Goal: Task Accomplishment & Management: Complete application form

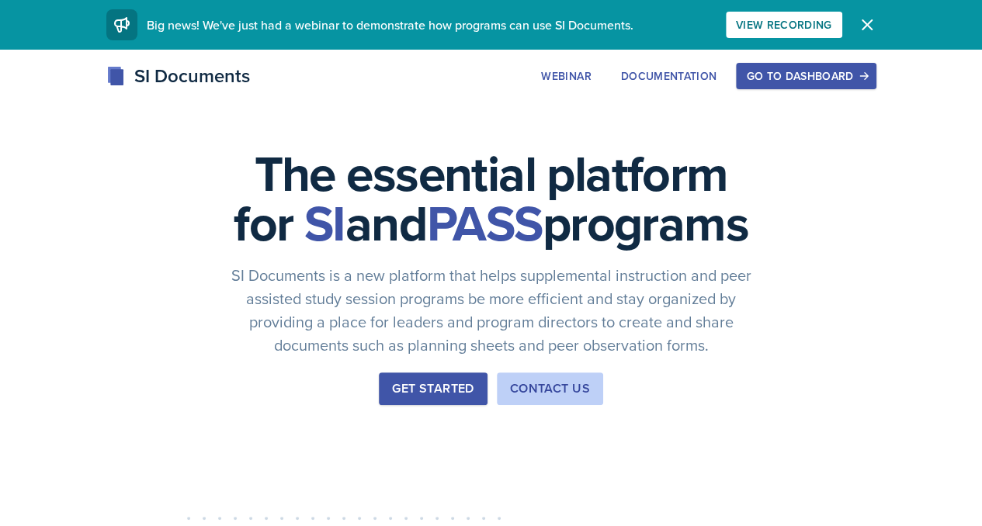
click at [856, 74] on div "Go to Dashboard" at bounding box center [806, 76] width 120 height 12
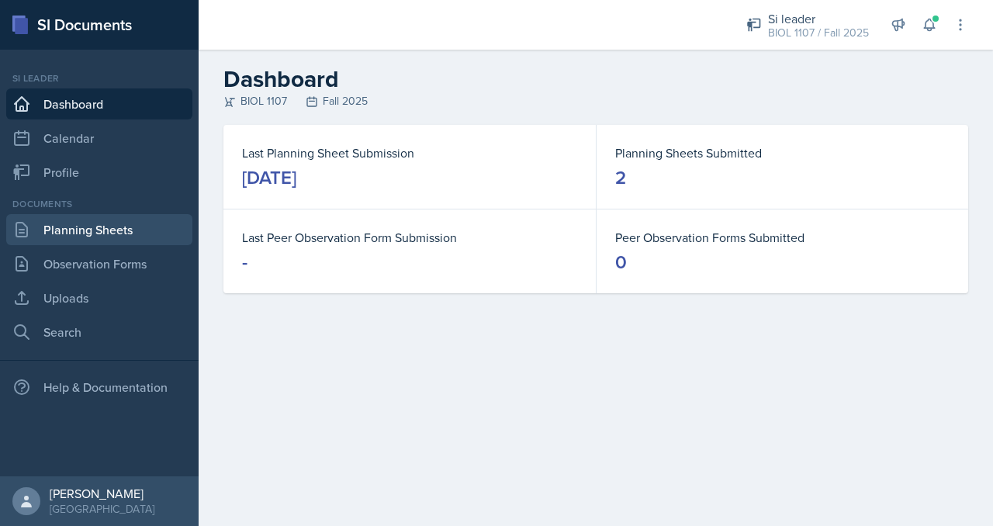
click at [137, 229] on link "Planning Sheets" at bounding box center [99, 229] width 186 height 31
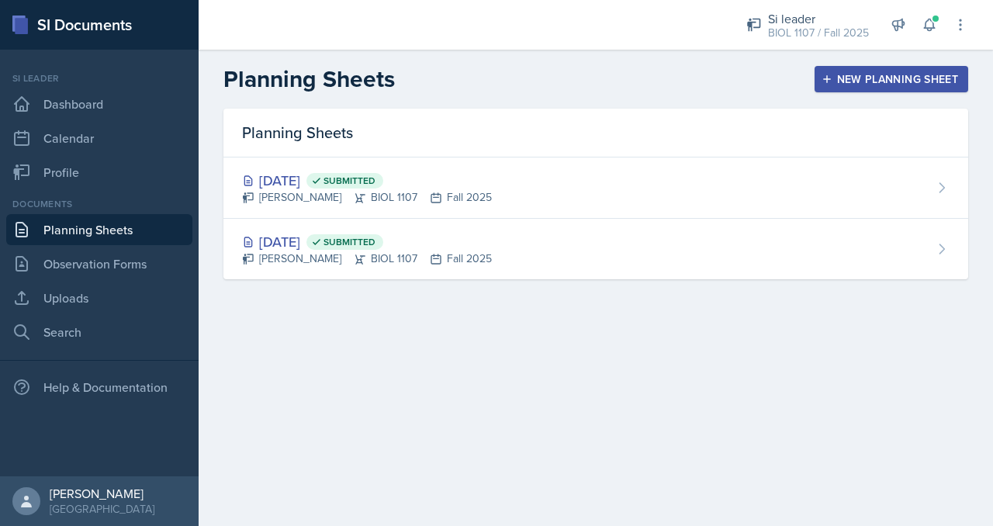
click at [863, 77] on div "New Planning Sheet" at bounding box center [891, 79] width 133 height 12
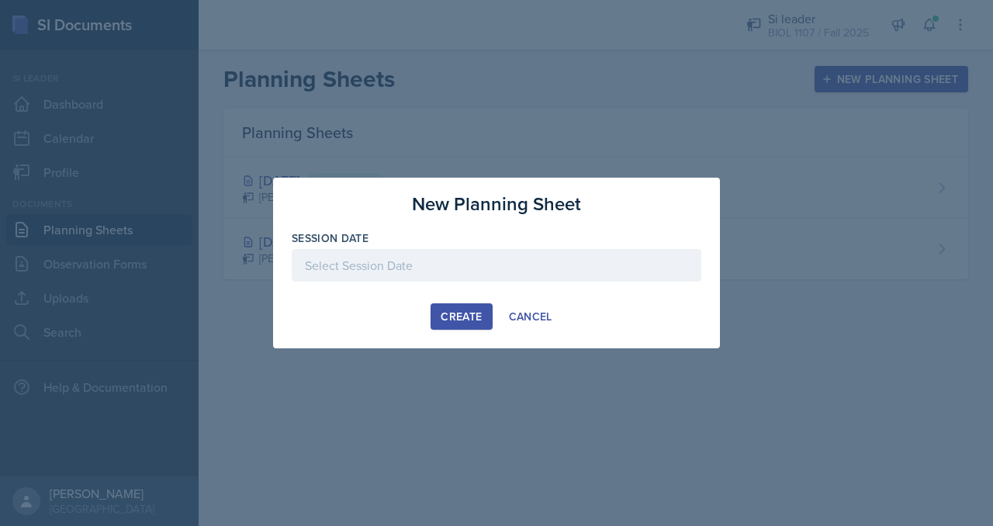
click at [548, 276] on div at bounding box center [497, 265] width 410 height 33
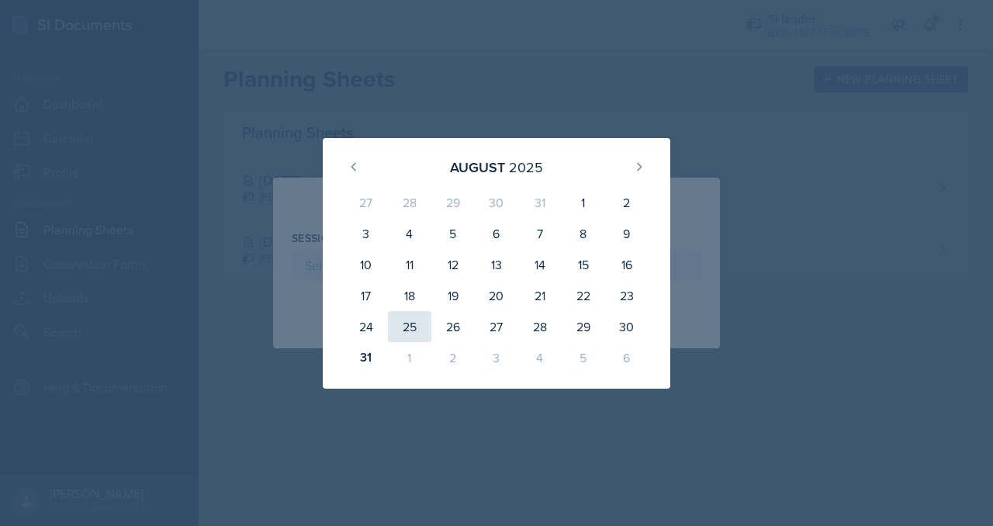
click at [407, 331] on div "25" at bounding box center [409, 326] width 43 height 31
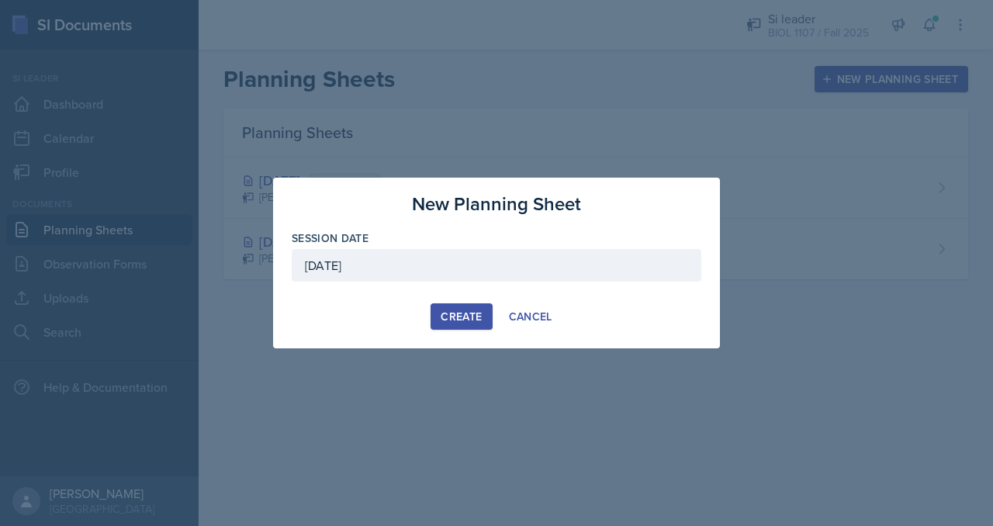
click at [509, 266] on div "[DATE]" at bounding box center [497, 265] width 410 height 33
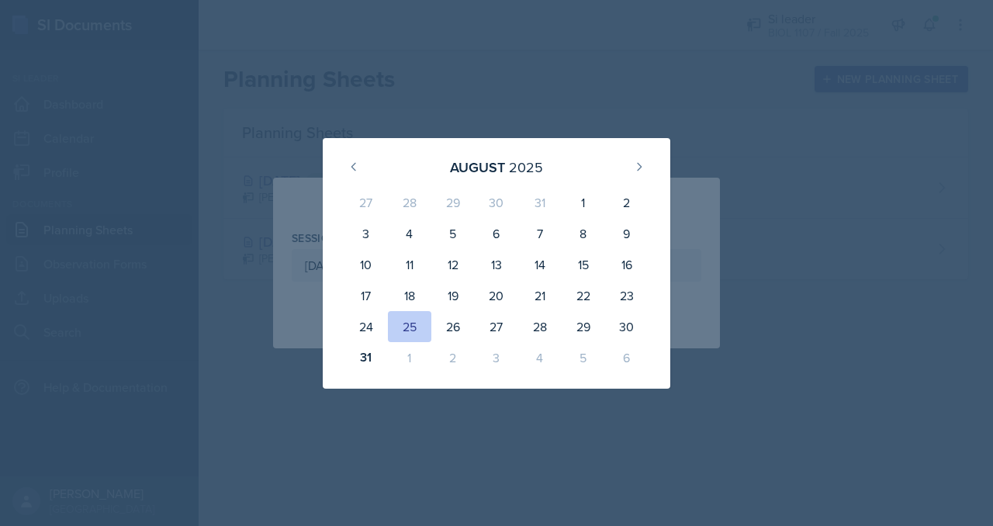
click at [420, 361] on div "1" at bounding box center [409, 357] width 43 height 31
click at [411, 361] on div "1" at bounding box center [409, 357] width 43 height 31
click at [624, 168] on div "[DATE]" at bounding box center [496, 167] width 310 height 33
click at [632, 168] on button at bounding box center [639, 166] width 25 height 25
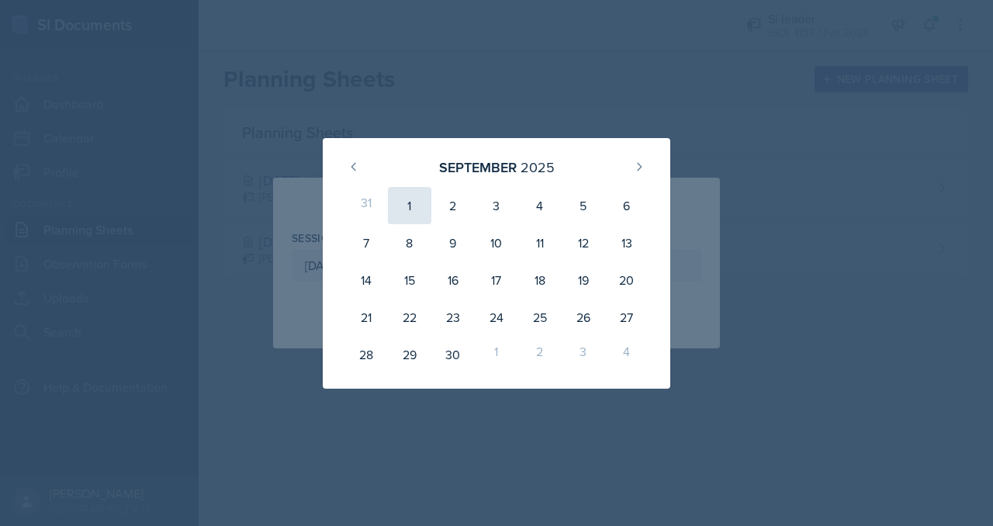
click at [403, 207] on div "1" at bounding box center [409, 205] width 43 height 37
type input "[DATE]"
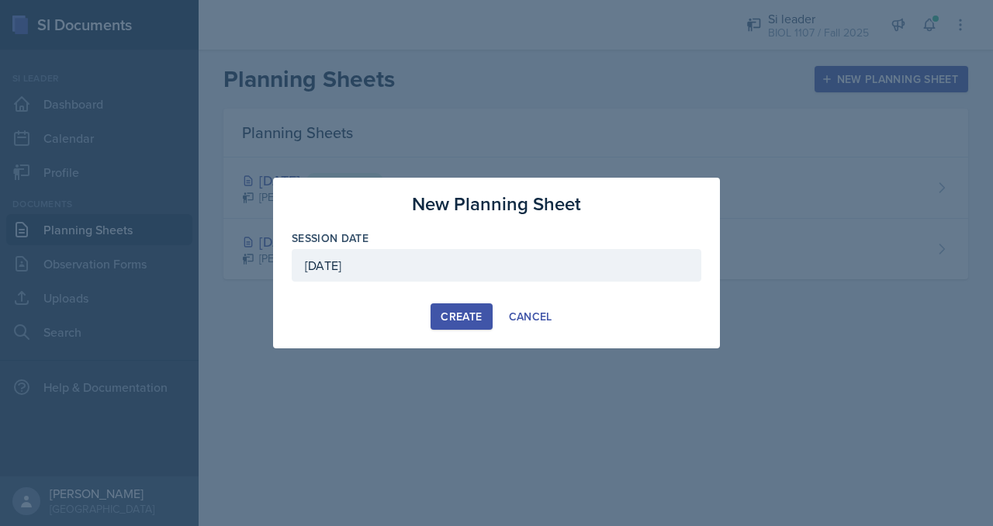
click at [450, 317] on div "Create" at bounding box center [461, 316] width 41 height 12
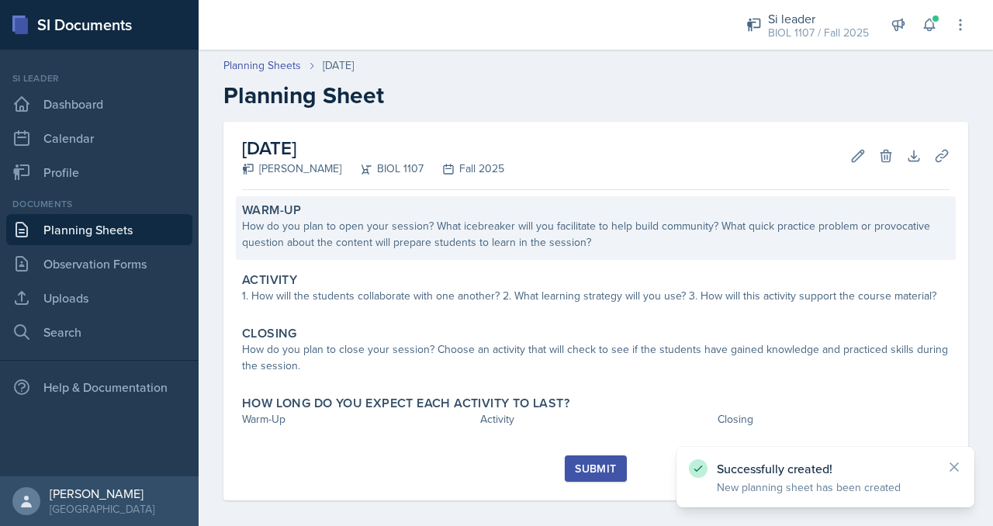
click at [487, 229] on div "How do you plan to open your session? What icebreaker will you facilitate to he…" at bounding box center [596, 234] width 708 height 33
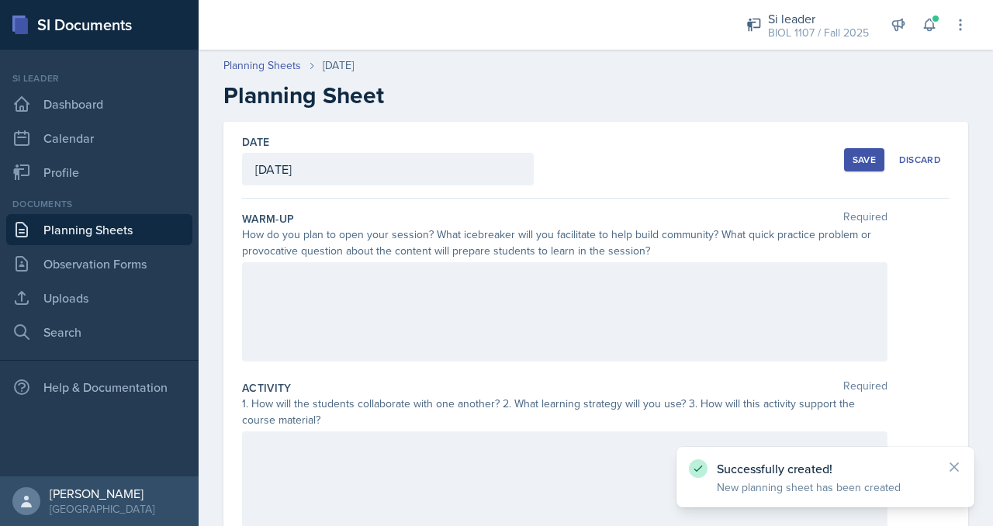
click at [404, 299] on div at bounding box center [565, 311] width 646 height 99
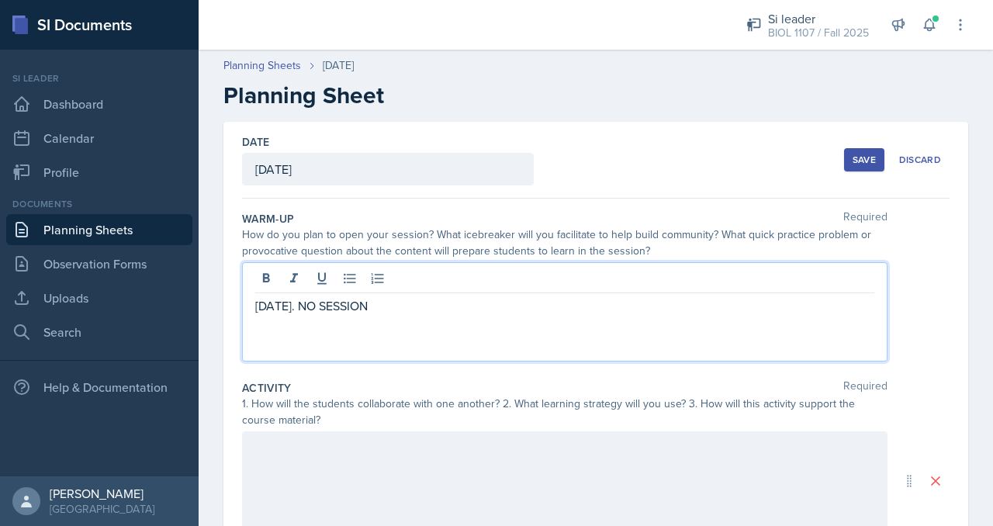
click at [369, 309] on p "[DATE]. NO SESSION" at bounding box center [564, 305] width 619 height 19
copy p "[DATE]. NO SESSION"
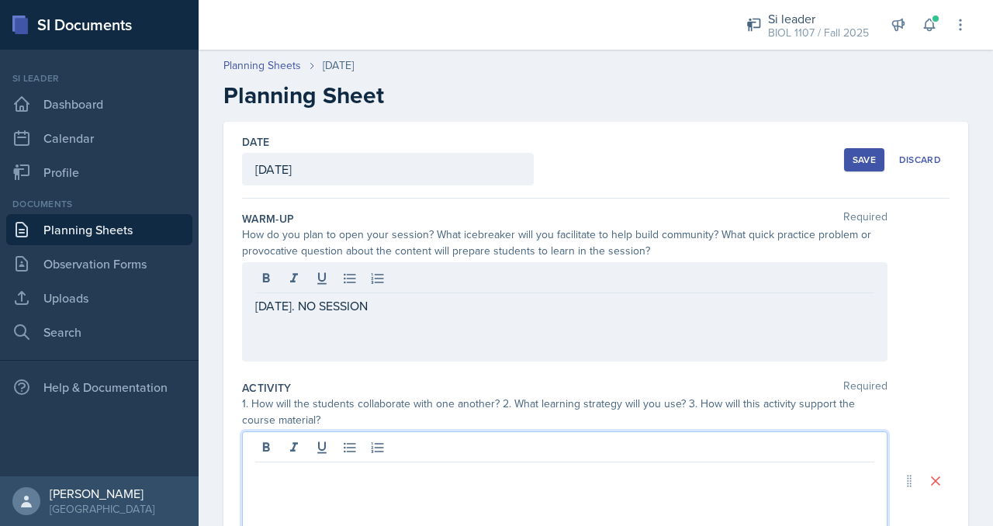
click at [357, 454] on div at bounding box center [565, 481] width 646 height 99
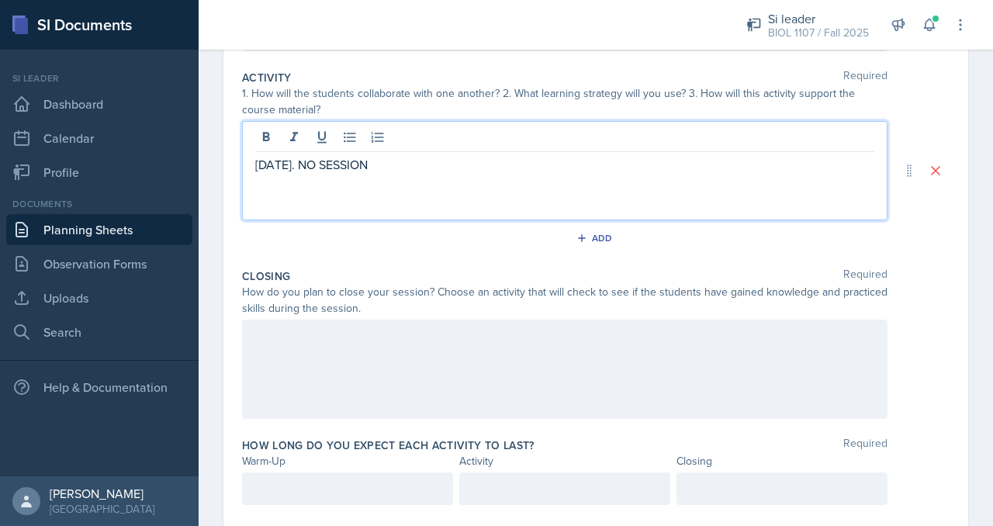
click at [377, 358] on div at bounding box center [565, 369] width 646 height 99
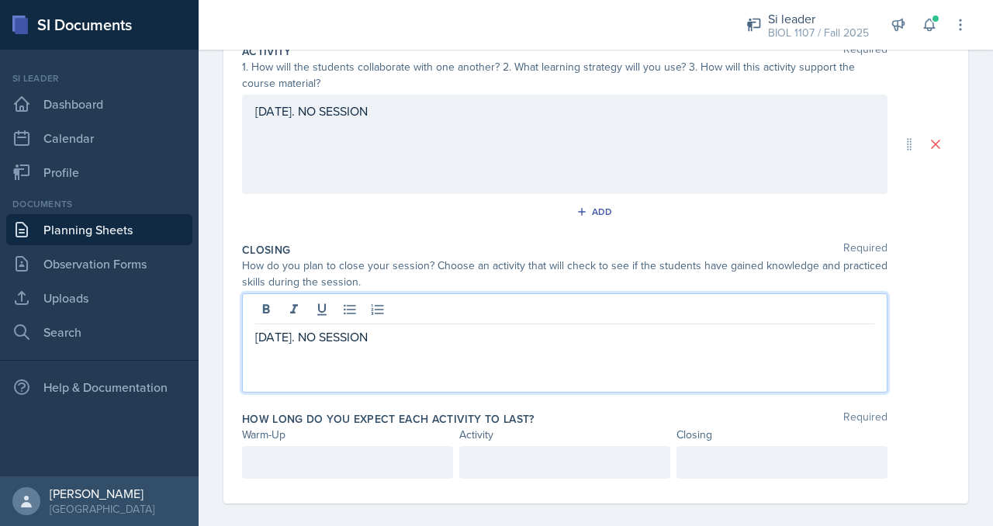
scroll to position [349, 0]
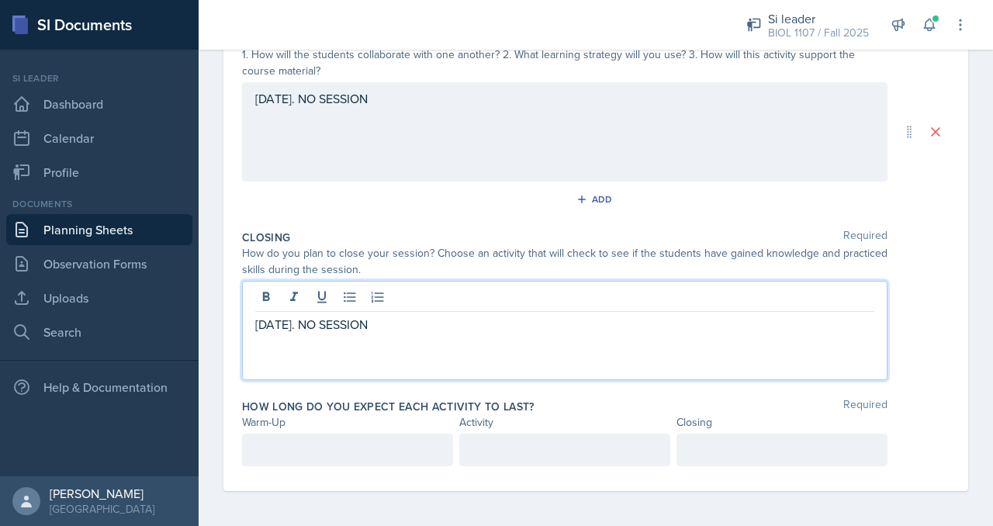
click at [354, 442] on p at bounding box center [347, 450] width 185 height 19
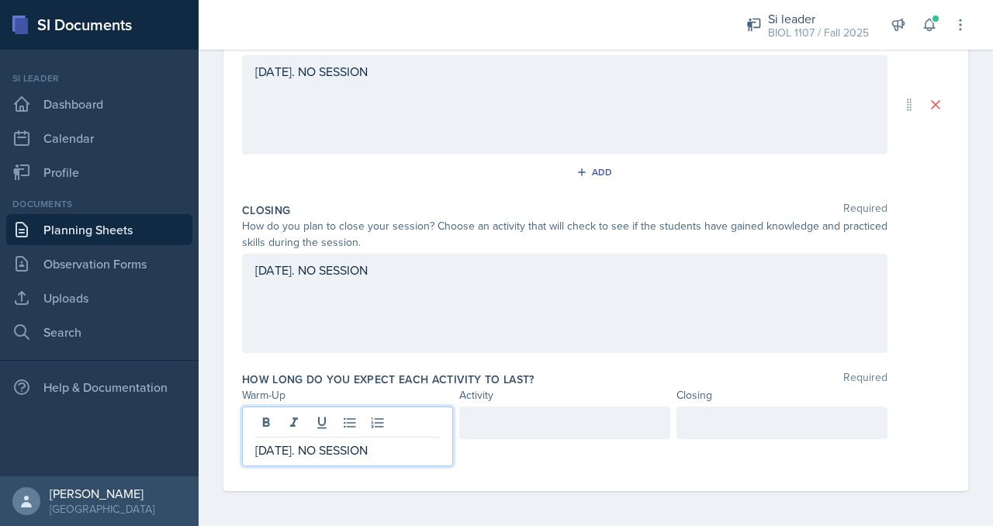
click at [518, 420] on div at bounding box center [564, 423] width 211 height 33
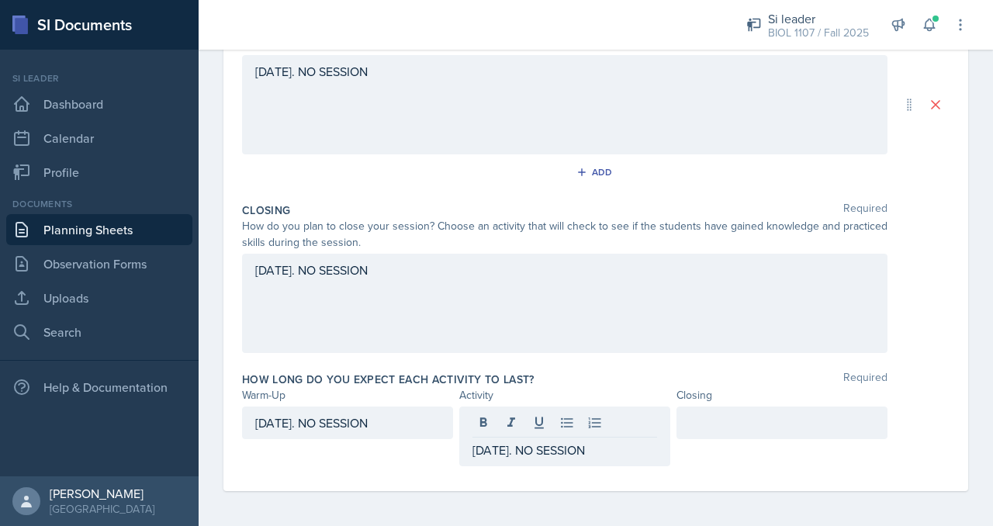
click at [762, 397] on div "Closing" at bounding box center [782, 395] width 211 height 16
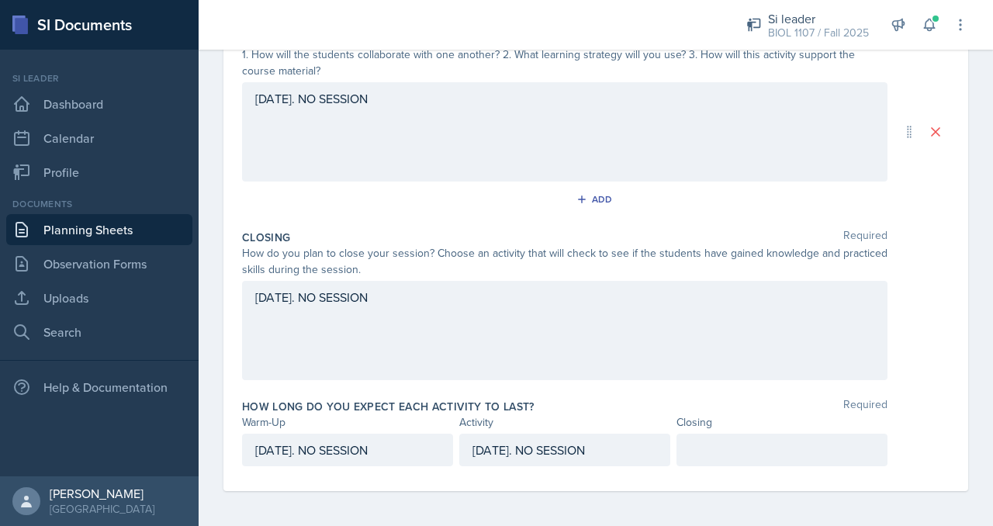
click at [731, 445] on p at bounding box center [782, 450] width 185 height 19
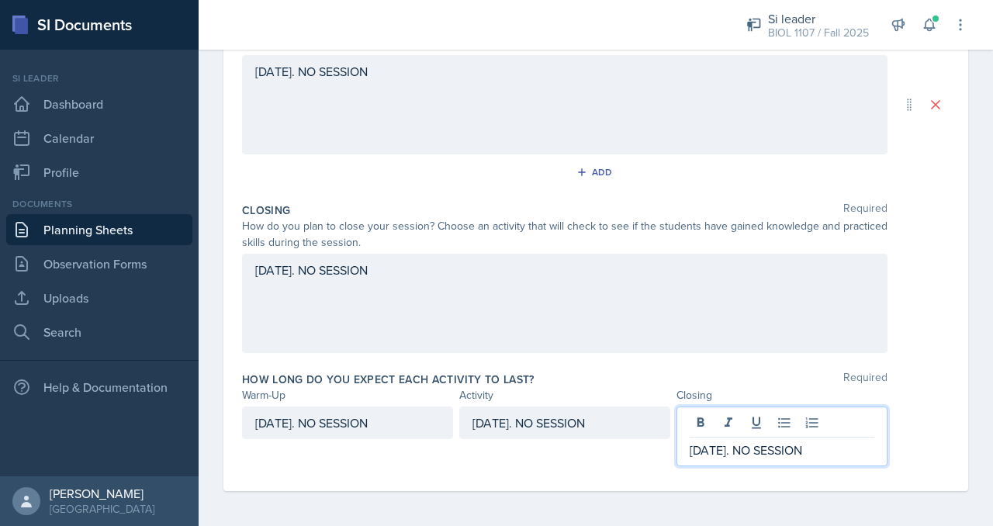
click at [918, 390] on div "Warm-Up Activity Closing" at bounding box center [596, 395] width 708 height 16
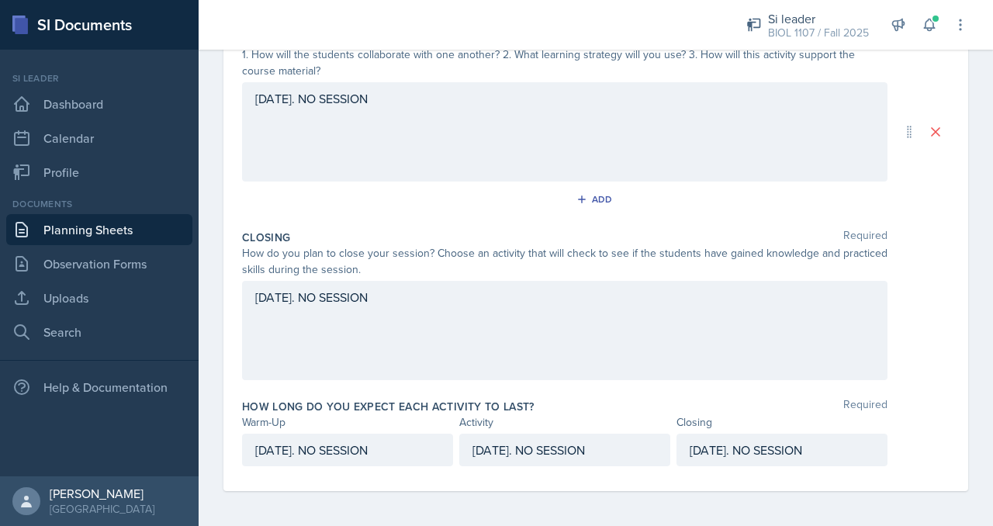
scroll to position [0, 0]
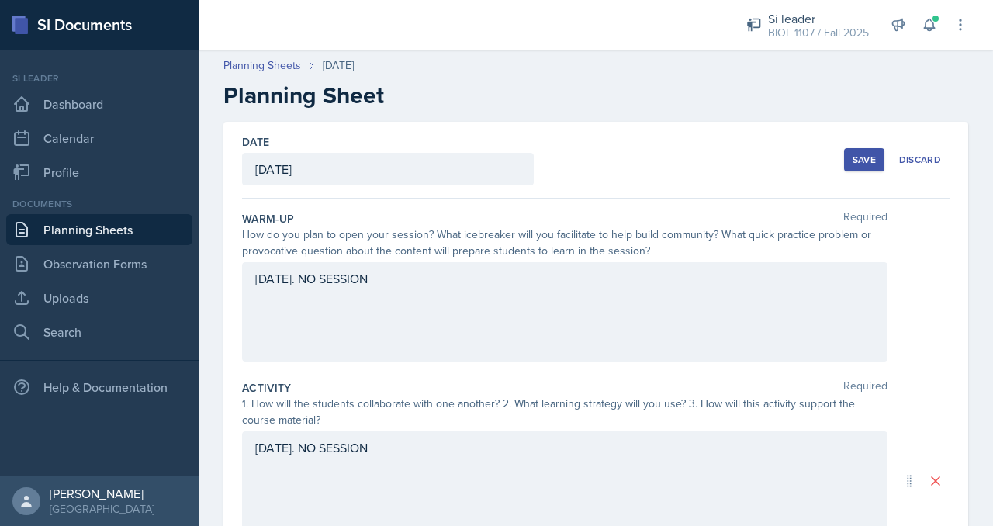
click at [845, 176] on div "Save Discard" at bounding box center [897, 160] width 106 height 36
click at [853, 158] on div "Save" at bounding box center [864, 160] width 23 height 12
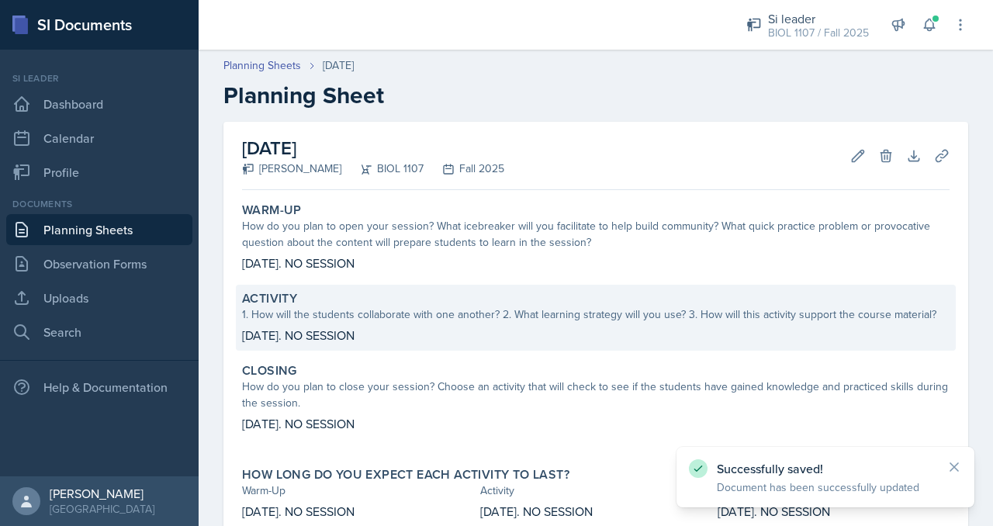
scroll to position [101, 0]
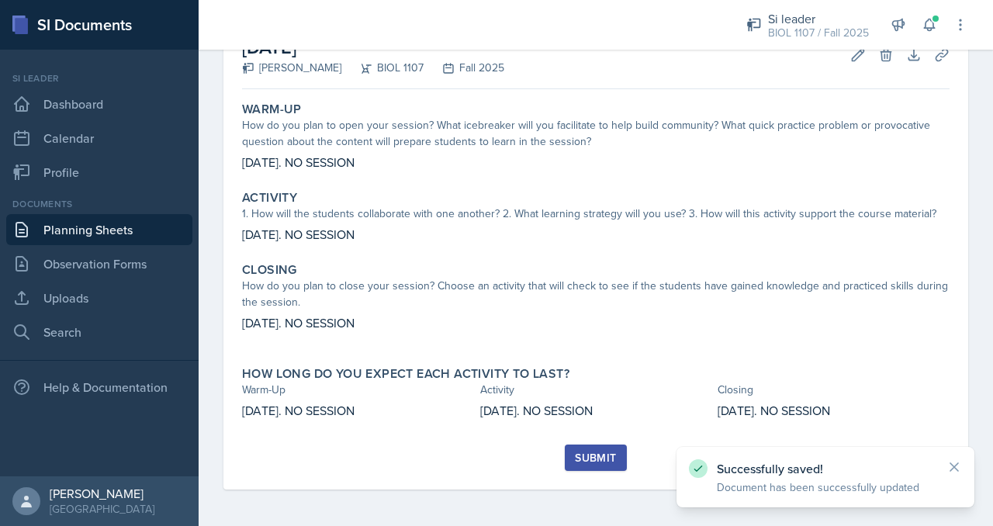
click at [584, 460] on div "Submit" at bounding box center [595, 458] width 41 height 12
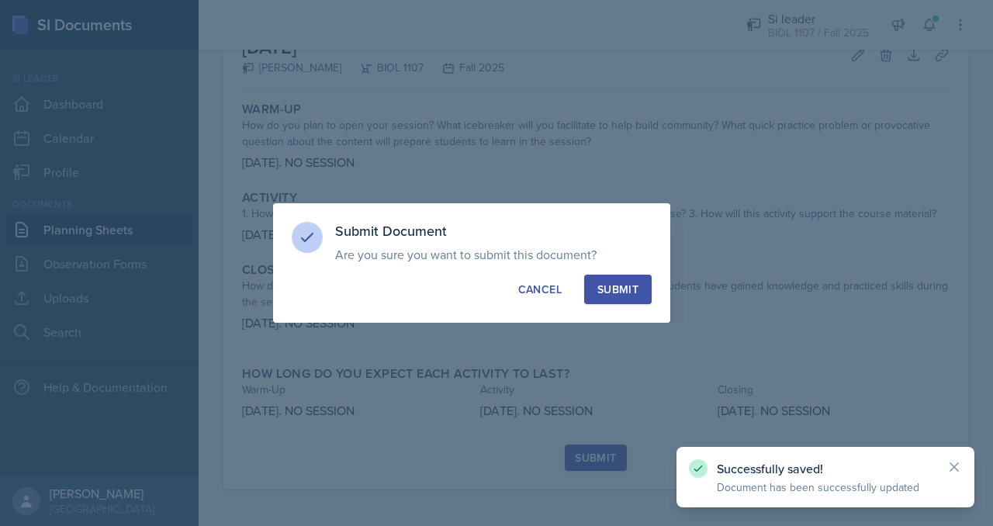
click at [610, 290] on div "Submit" at bounding box center [618, 290] width 41 height 16
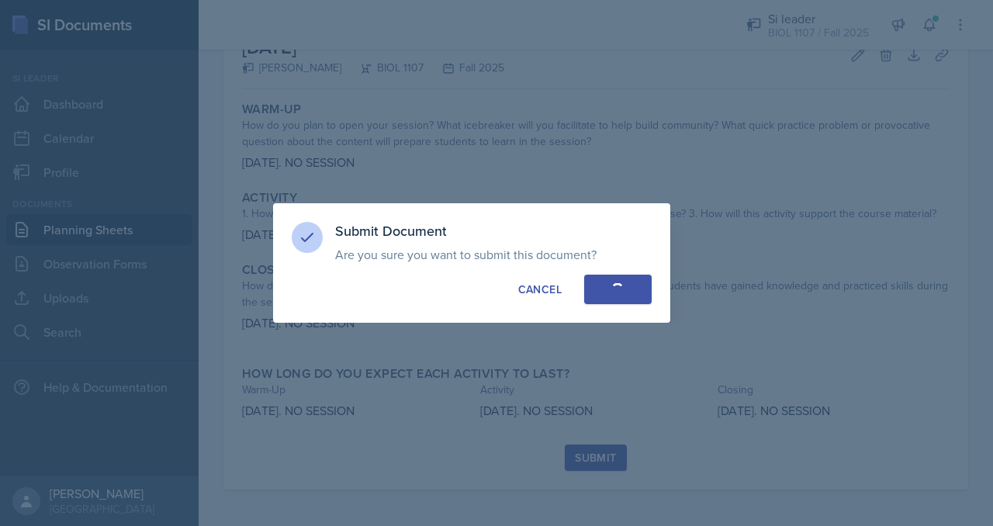
drag, startPoint x: 771, startPoint y: 387, endPoint x: 754, endPoint y: 312, distance: 77.0
click at [754, 312] on div at bounding box center [496, 263] width 993 height 526
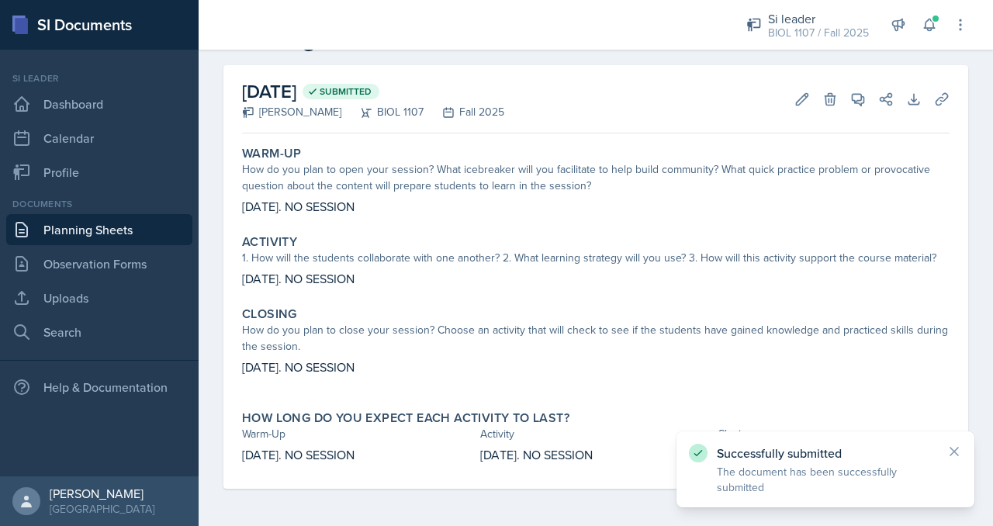
scroll to position [56, 0]
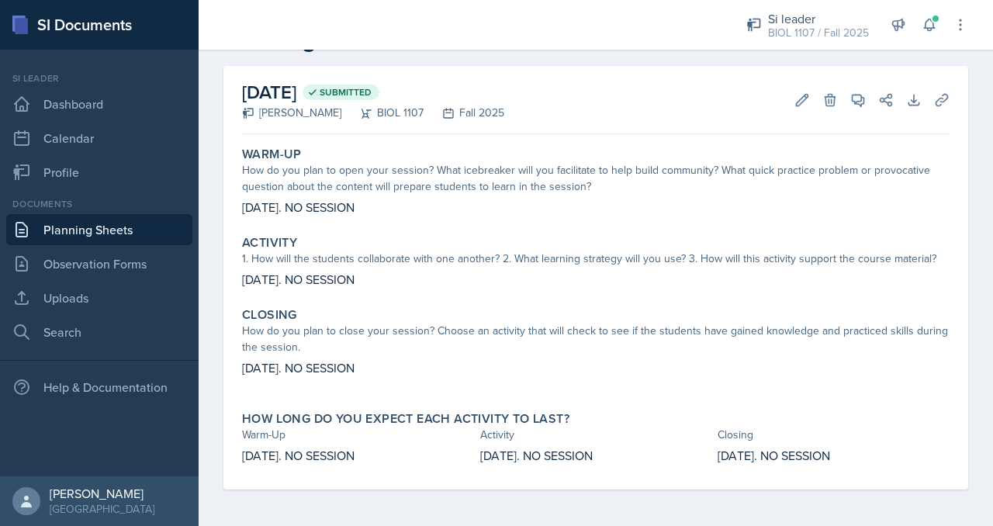
click at [134, 225] on link "Planning Sheets" at bounding box center [99, 229] width 186 height 31
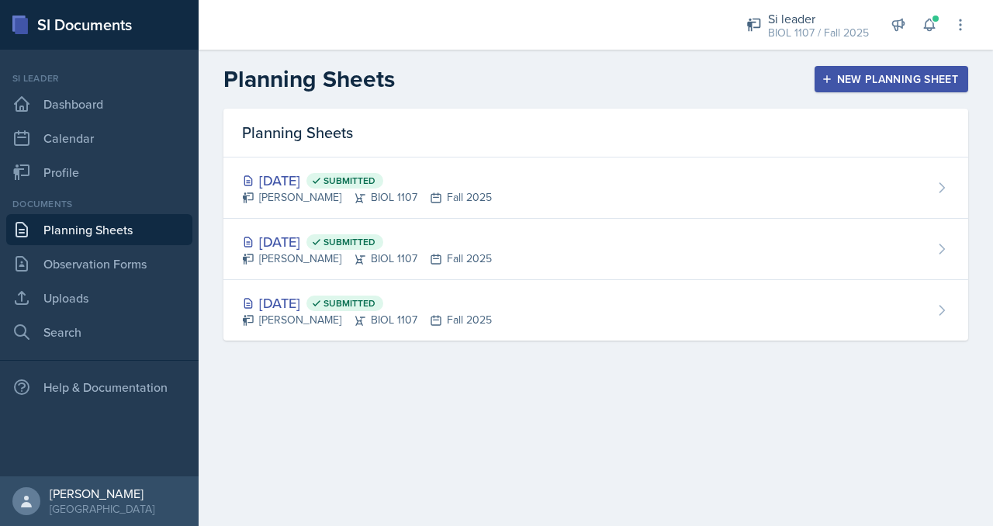
click at [858, 81] on div "New Planning Sheet" at bounding box center [891, 79] width 133 height 12
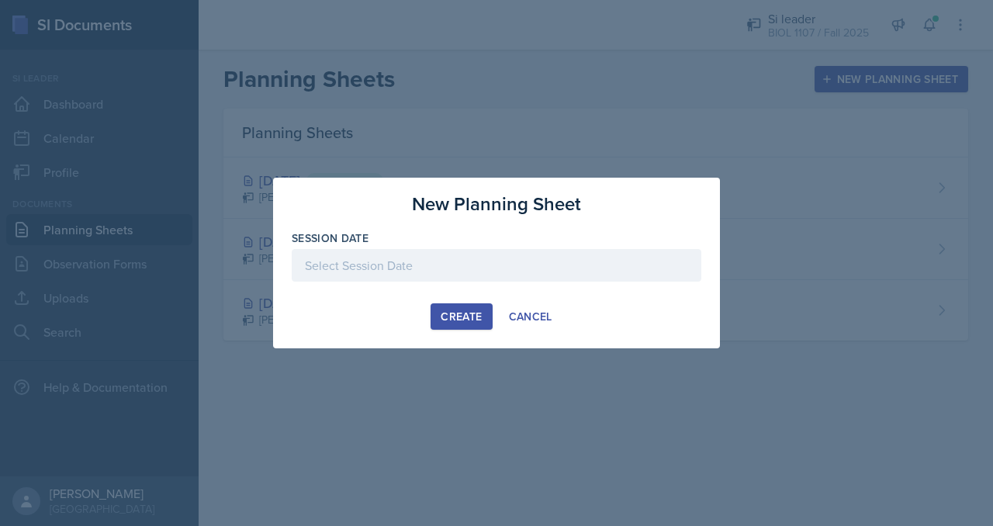
click at [530, 259] on div at bounding box center [497, 265] width 410 height 33
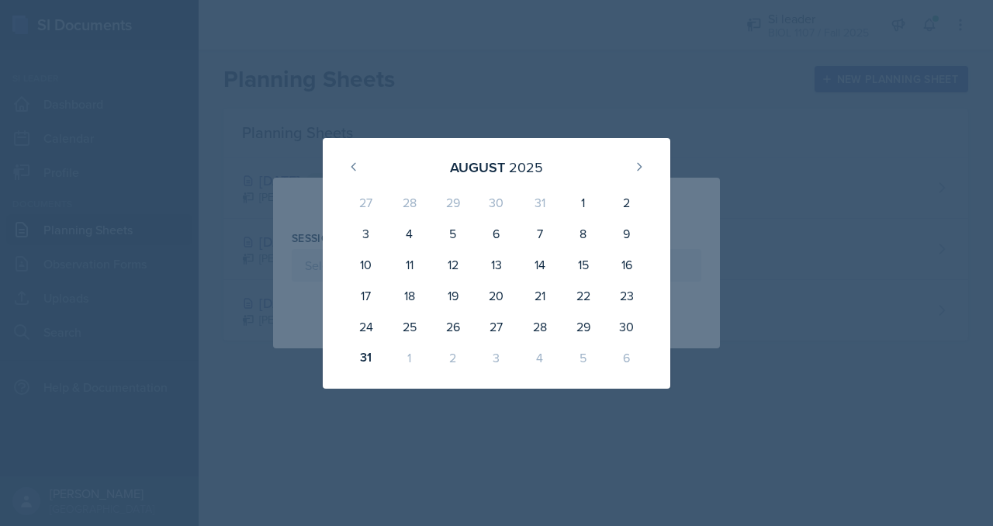
click at [659, 164] on div "[DATE] 27 28 29 30 31 1 2 3 4 5 6 7 8 9 10 11 12 13 14 15 16 17 18 19 20 21 22 …" at bounding box center [497, 263] width 348 height 251
click at [630, 168] on button at bounding box center [639, 166] width 25 height 25
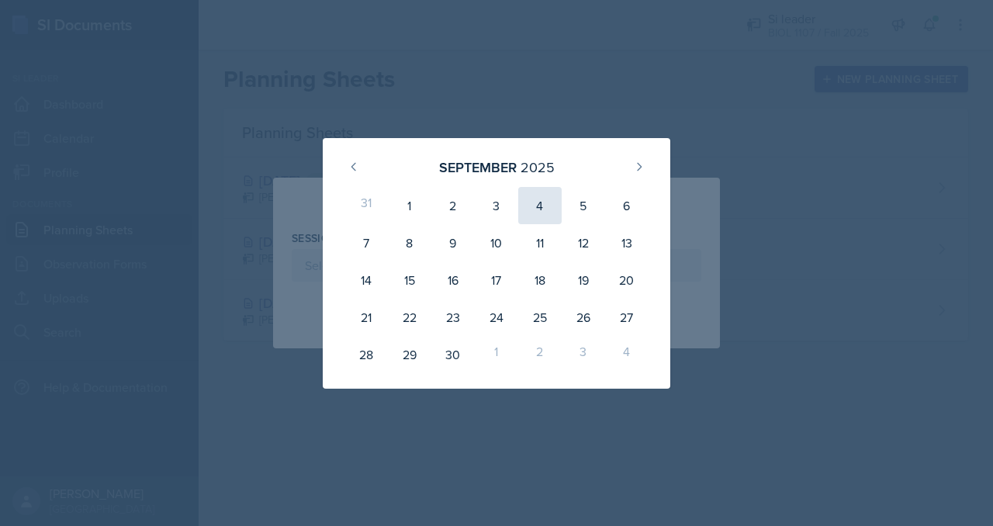
click at [543, 212] on div "4" at bounding box center [539, 205] width 43 height 37
type input "[DATE]"
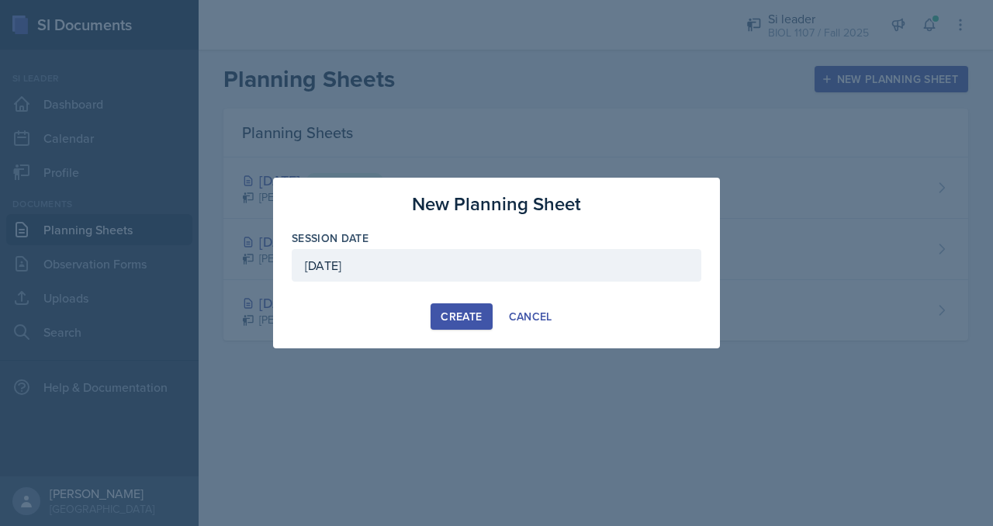
click at [452, 319] on div "Create" at bounding box center [461, 316] width 41 height 12
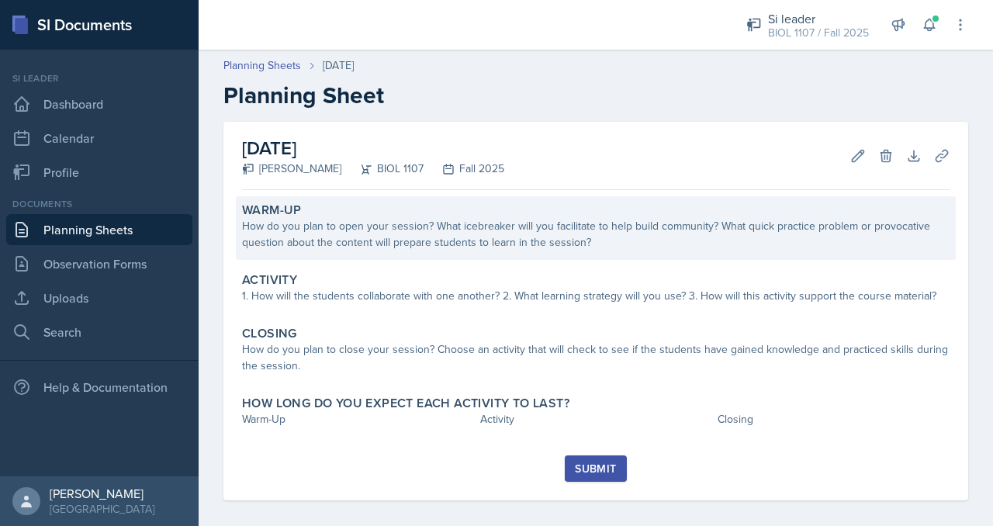
click at [365, 204] on div "Warm-Up" at bounding box center [596, 211] width 708 height 16
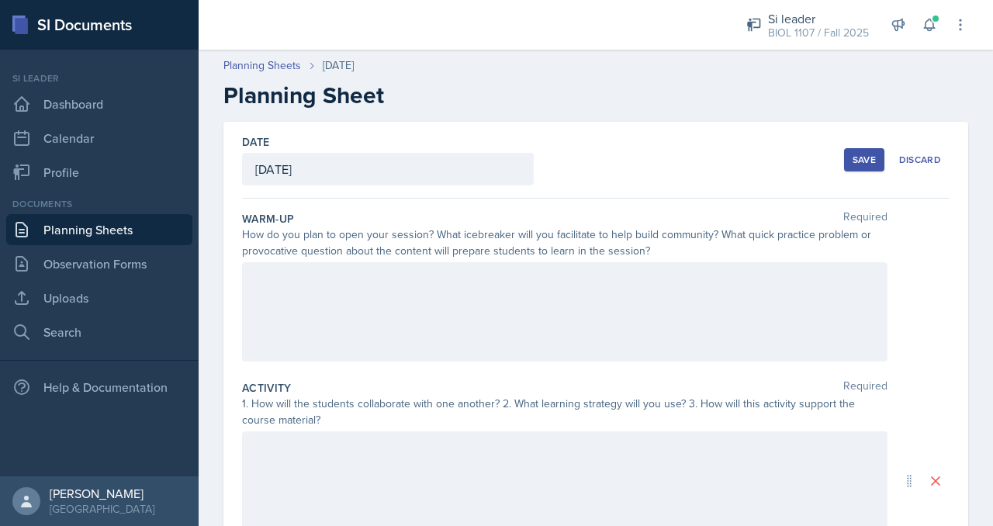
click at [345, 296] on div at bounding box center [565, 311] width 646 height 99
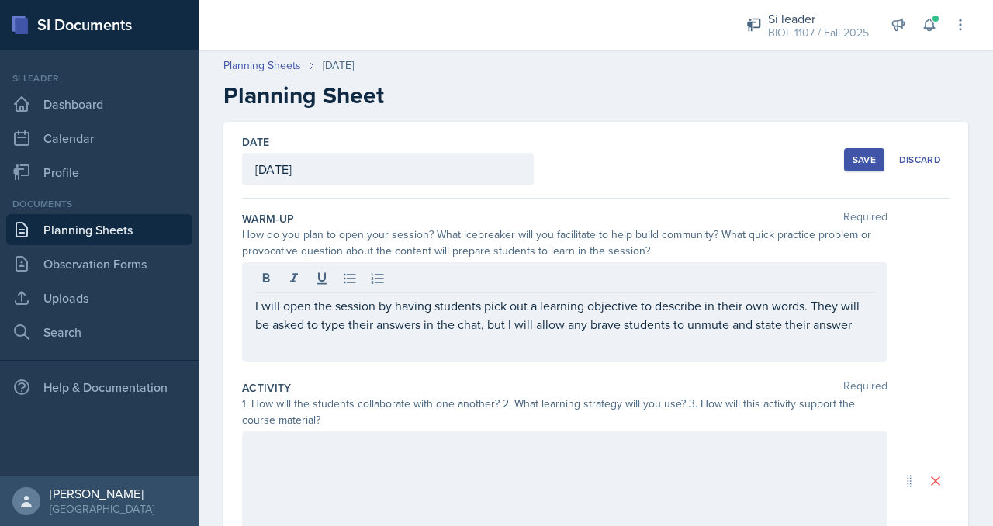
click at [865, 336] on div "I will open the session by having students pick out a learning objective to des…" at bounding box center [565, 311] width 646 height 99
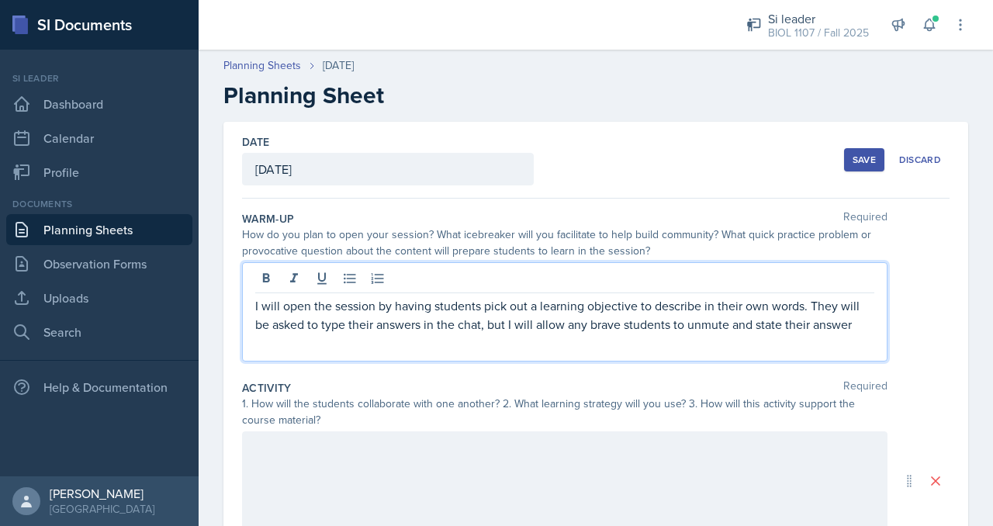
click at [860, 322] on p "I will open the session by having students pick out a learning objective to des…" at bounding box center [564, 314] width 619 height 37
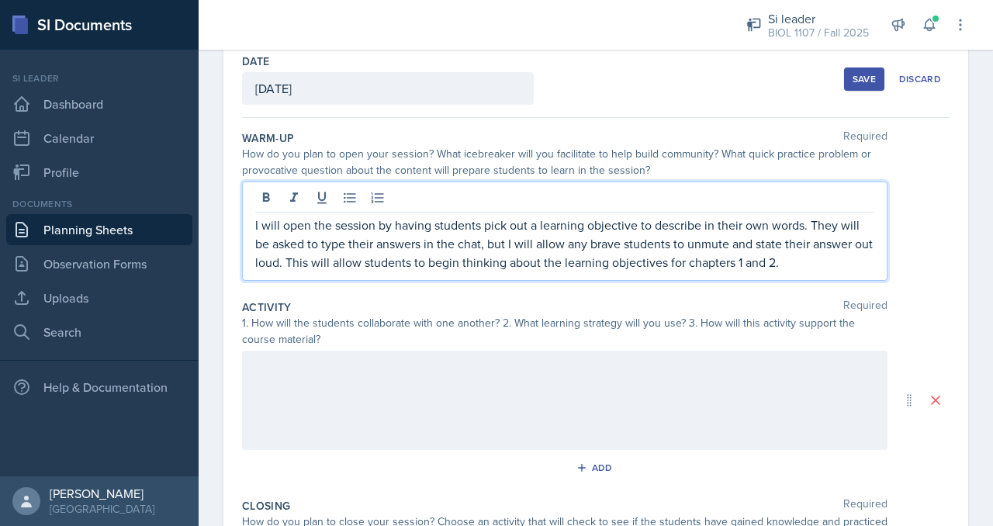
scroll to position [89, 0]
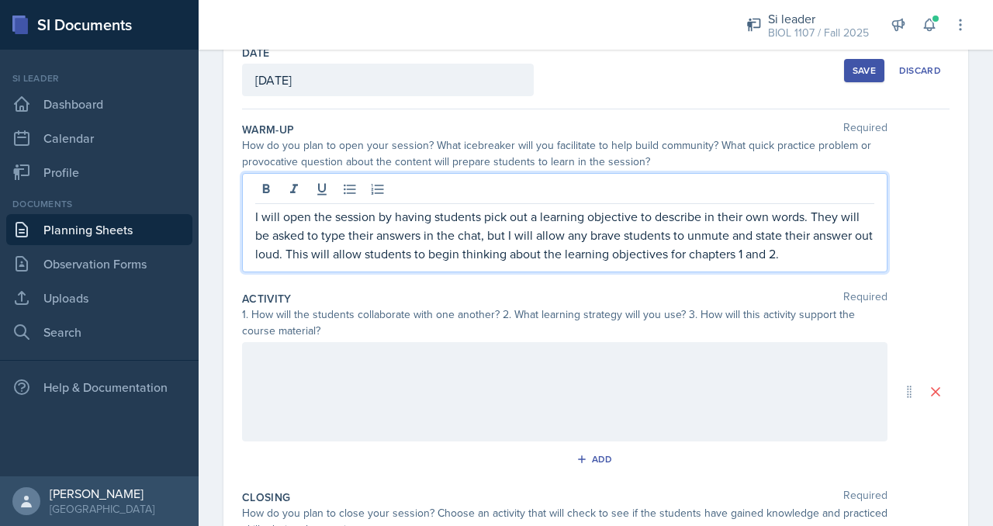
click at [658, 374] on div at bounding box center [565, 391] width 646 height 99
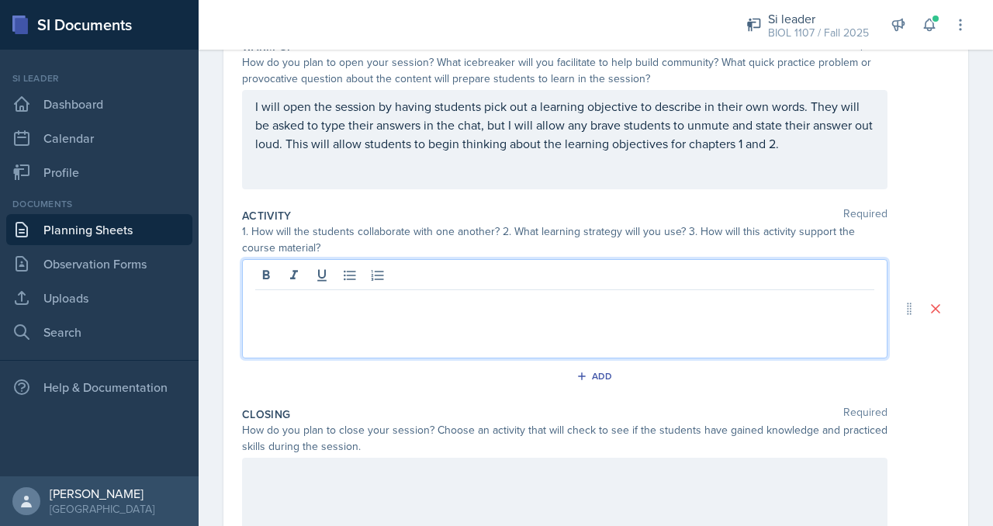
scroll to position [174, 0]
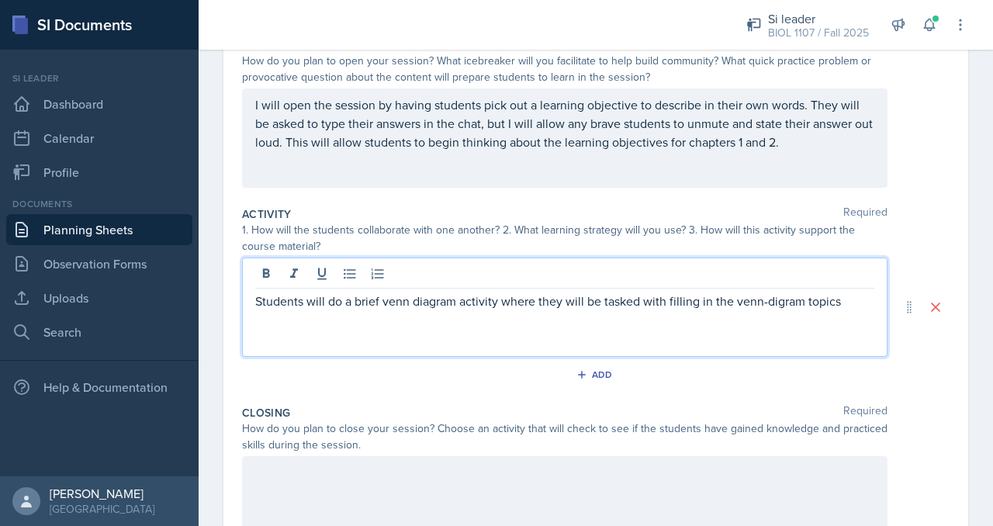
click at [411, 302] on p "Students will do a brief venn diagram activity where they will be tasked with f…" at bounding box center [564, 301] width 619 height 19
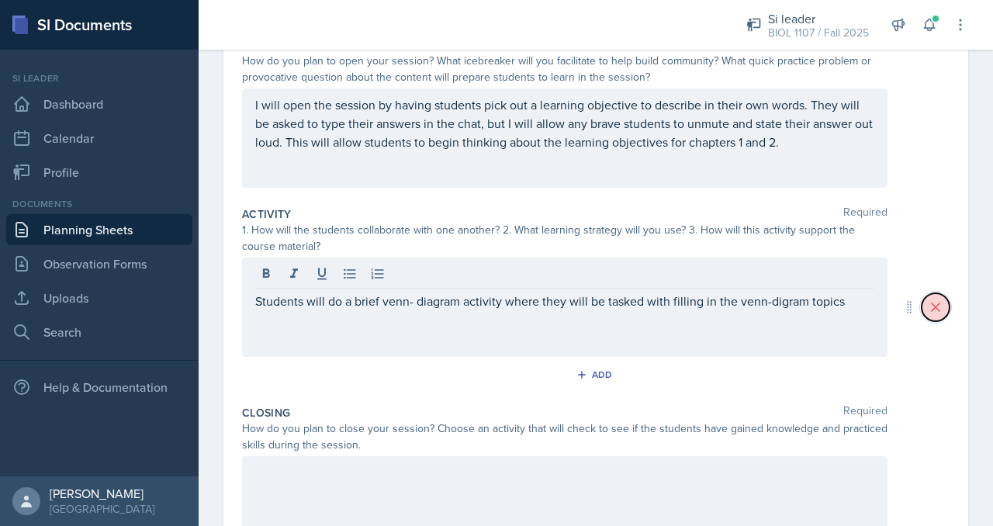
click at [928, 303] on icon at bounding box center [936, 308] width 16 height 16
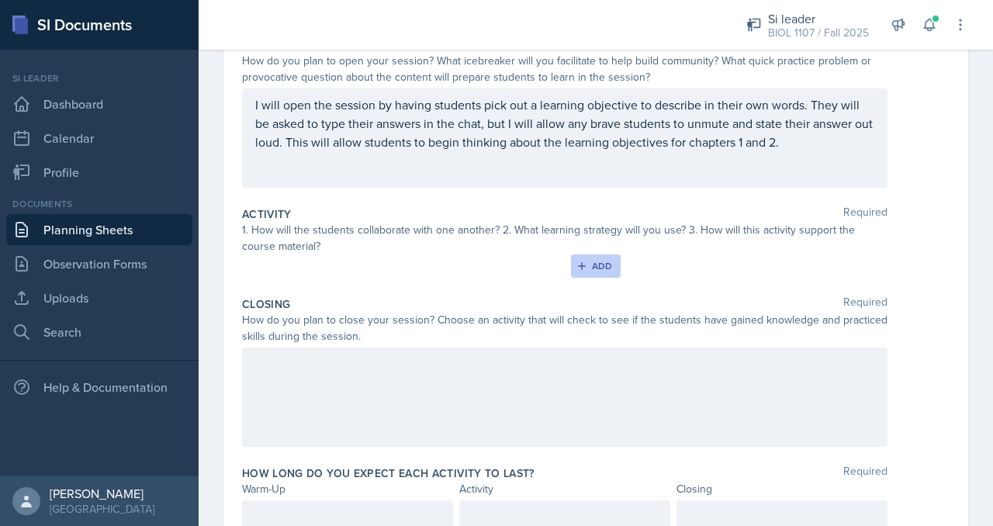
scroll to position [65, 0]
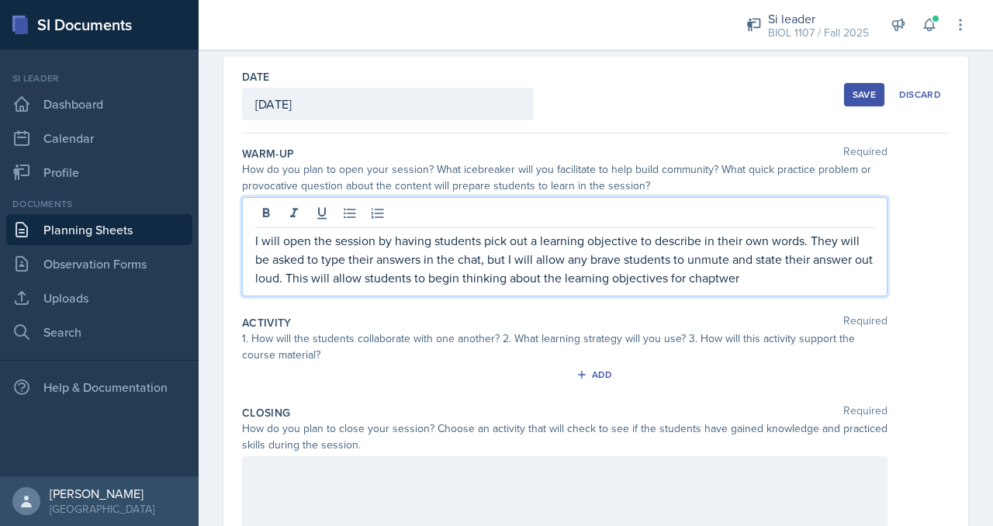
click at [587, 359] on div "1. How will the students collaborate with one another? 2. What learning strateg…" at bounding box center [565, 347] width 646 height 33
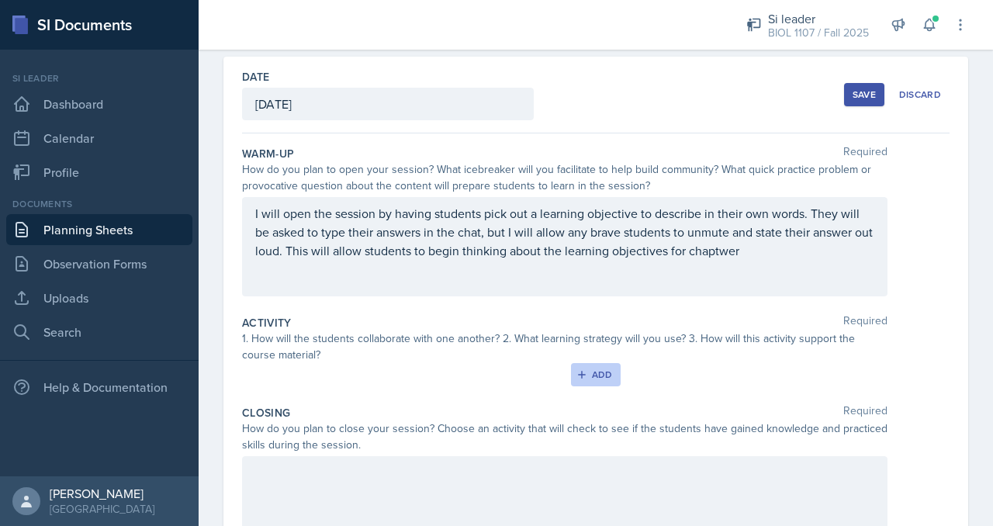
click at [585, 367] on button "Add" at bounding box center [596, 374] width 50 height 23
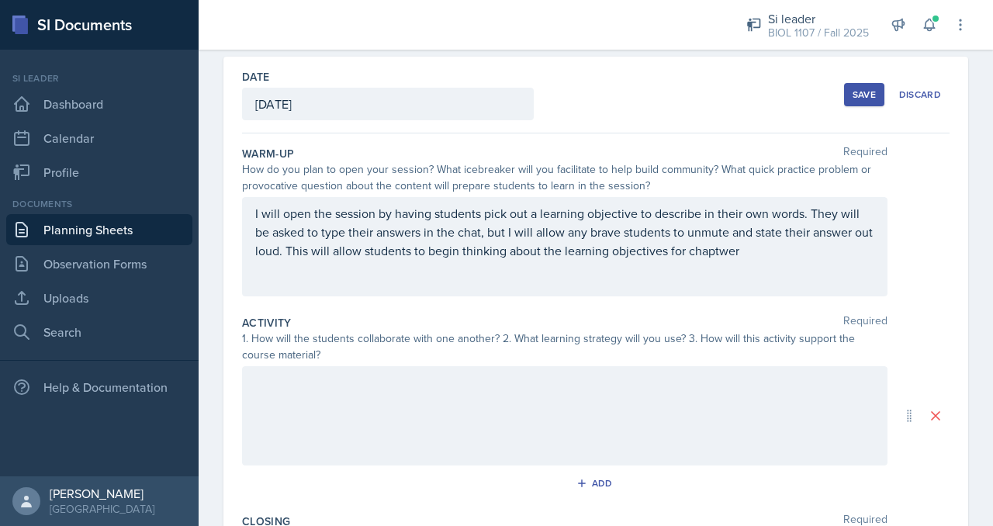
click at [788, 258] on div "I will open the session by having students pick out a learning objective to des…" at bounding box center [565, 246] width 646 height 99
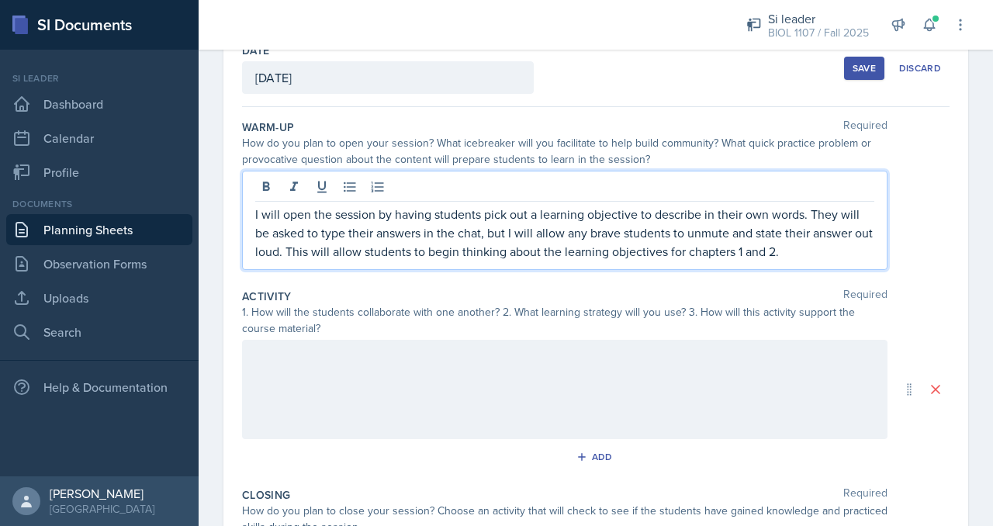
click at [655, 367] on div at bounding box center [565, 389] width 646 height 99
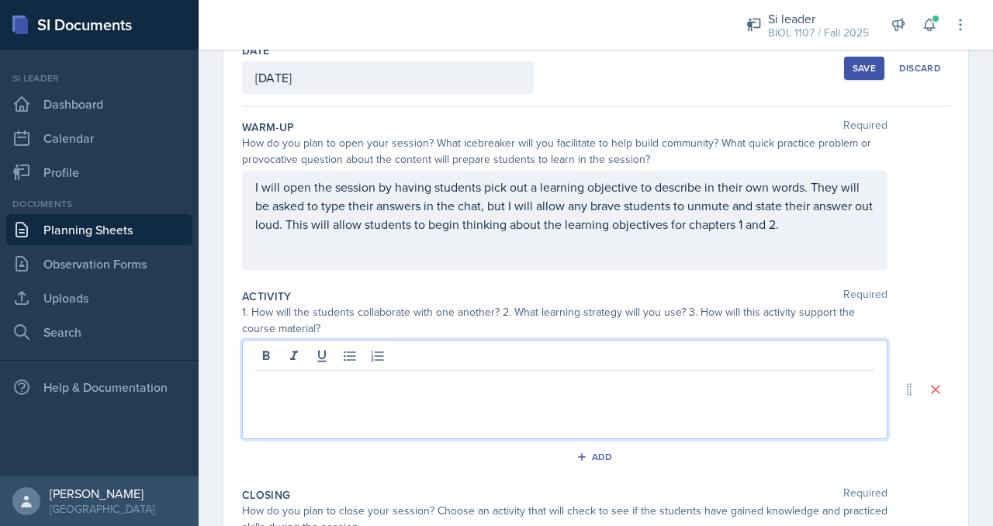
scroll to position [119, 0]
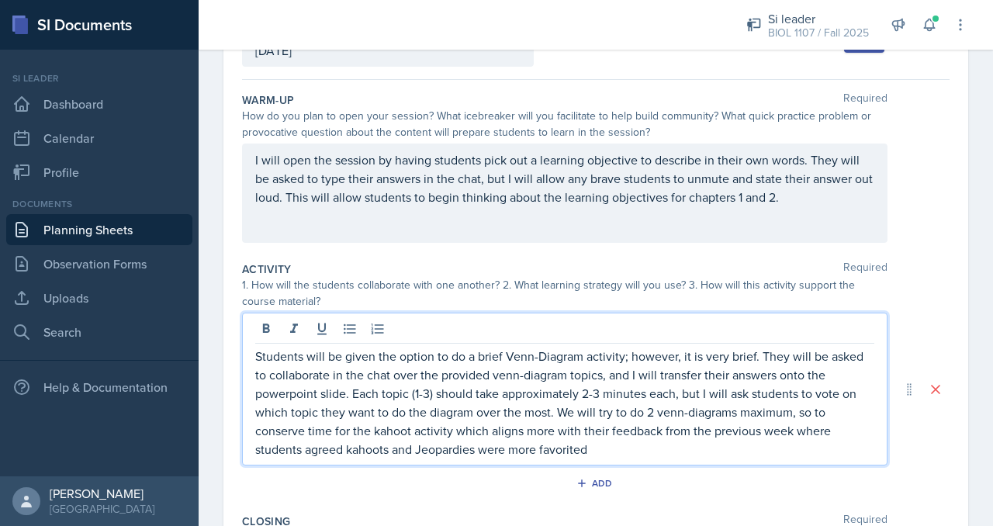
click at [390, 431] on p "Students will be given the option to do a brief Venn-Diagram activity; however,…" at bounding box center [564, 403] width 619 height 112
click at [366, 449] on p "Students will be given the option to do a brief Venn-Diagram activity; however,…" at bounding box center [564, 403] width 619 height 112
click at [614, 353] on p "Students will be given the option to do a brief Venn-Diagram activity; however,…" at bounding box center [564, 403] width 619 height 112
click at [577, 444] on p "Students will be given the option to do a brief Venn-Diagram activity; however,…" at bounding box center [564, 403] width 619 height 112
click at [373, 449] on p "Students will be given the option to do a brief Venn-Diagram activity; however,…" at bounding box center [564, 403] width 619 height 112
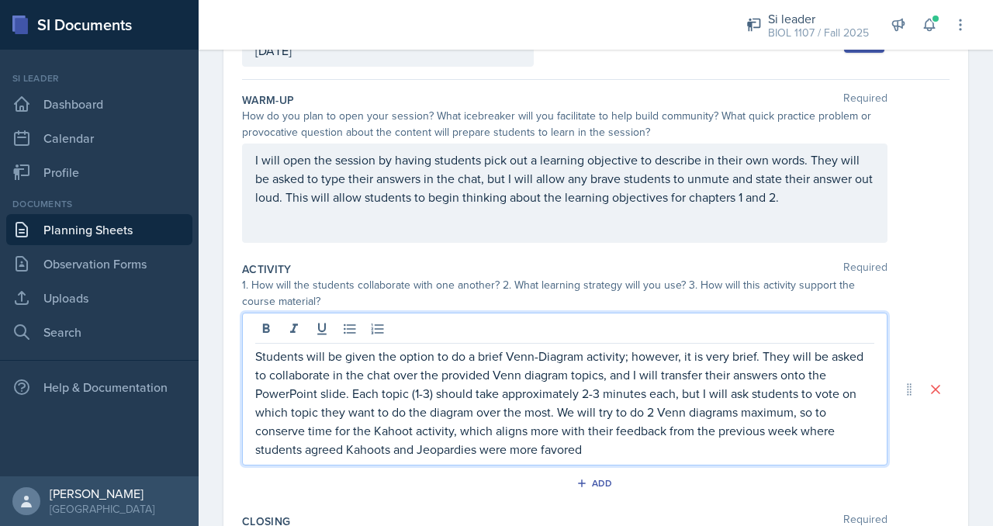
drag, startPoint x: 366, startPoint y: 451, endPoint x: 788, endPoint y: 432, distance: 421.9
click at [788, 432] on p "Students will be given the option to do a brief Venn-Diagram activity; however,…" at bounding box center [564, 403] width 619 height 112
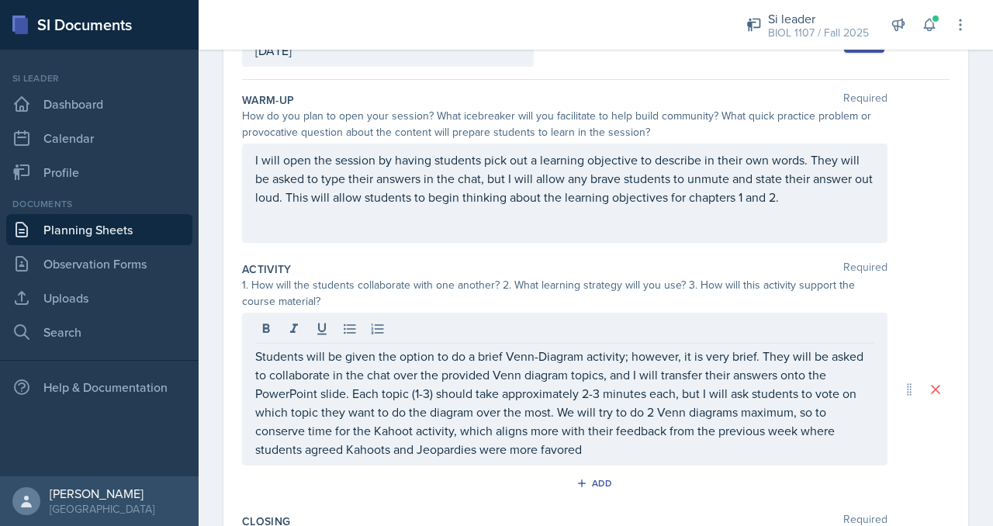
click at [746, 459] on div "Students will be given the option to do a brief Venn-Diagram activity; however,…" at bounding box center [565, 389] width 646 height 153
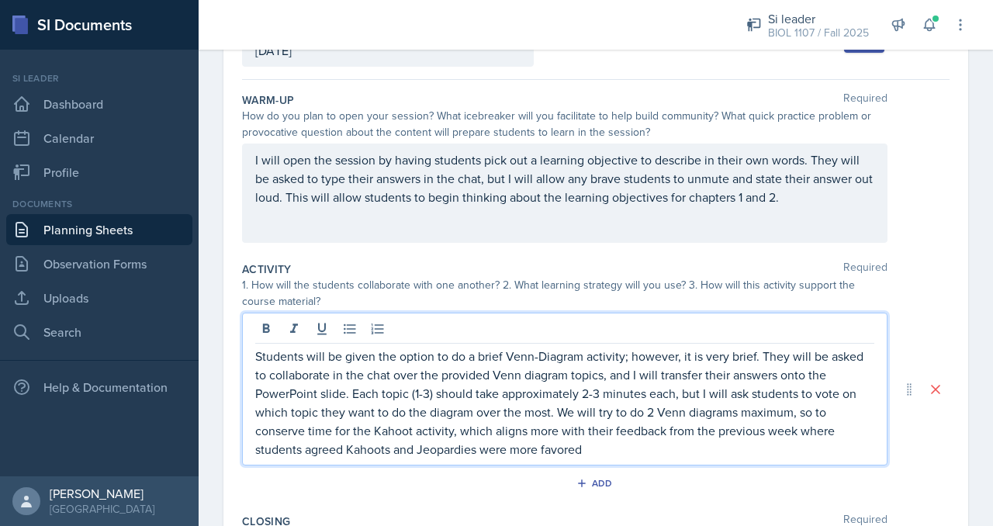
click at [698, 452] on p "Students will be given the option to do a brief Venn-Diagram activity; however,…" at bounding box center [564, 403] width 619 height 112
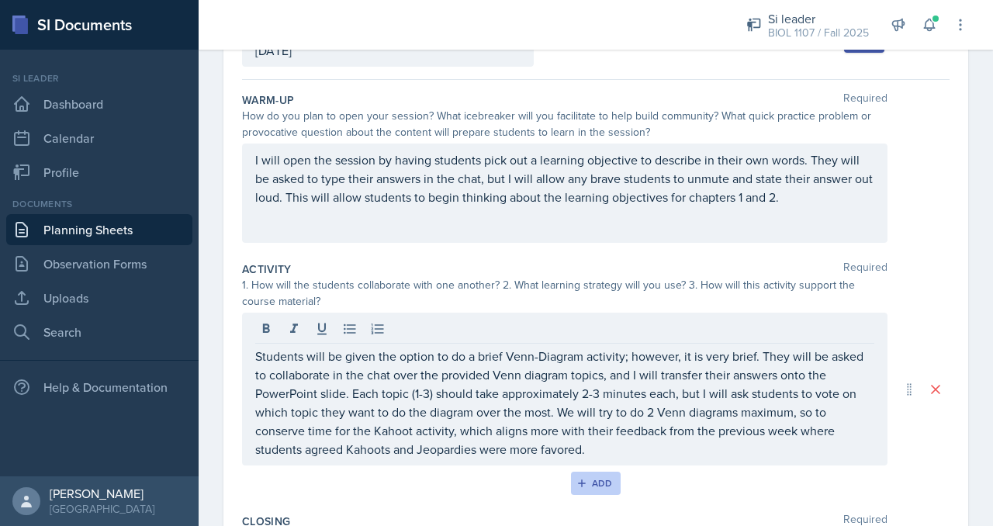
click at [584, 487] on div "Add" at bounding box center [596, 483] width 33 height 12
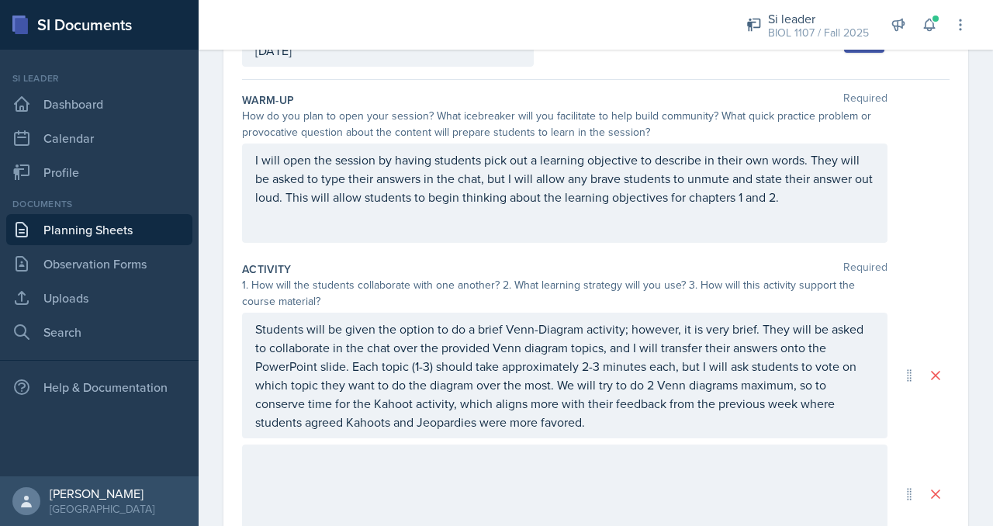
click at [597, 473] on div at bounding box center [565, 494] width 646 height 99
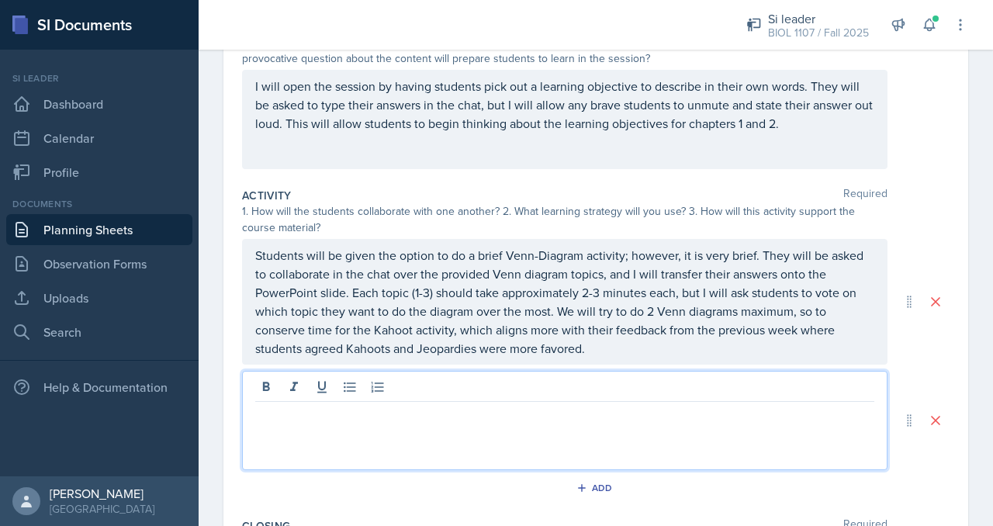
scroll to position [194, 0]
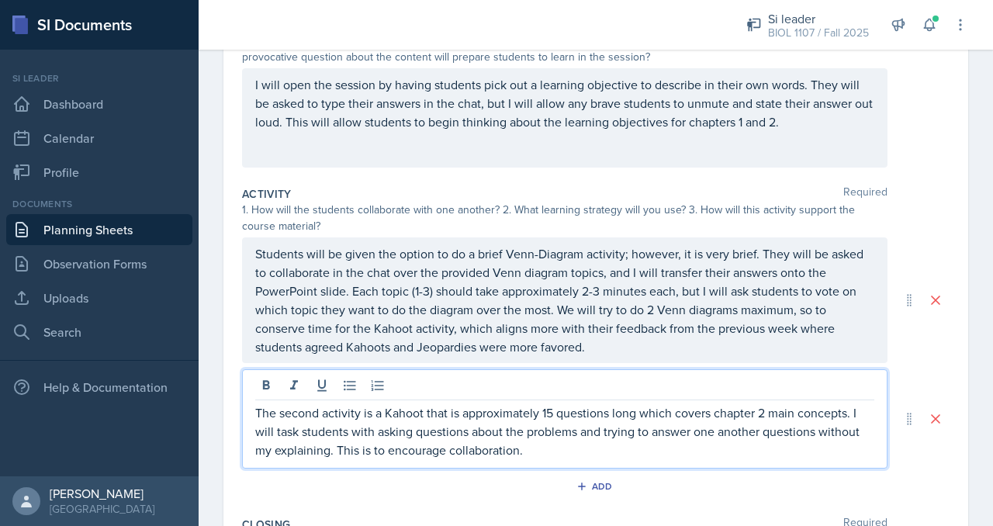
click at [658, 449] on p "The second activity is a Kahoot that is approximately 15 questions long which c…" at bounding box center [564, 432] width 619 height 56
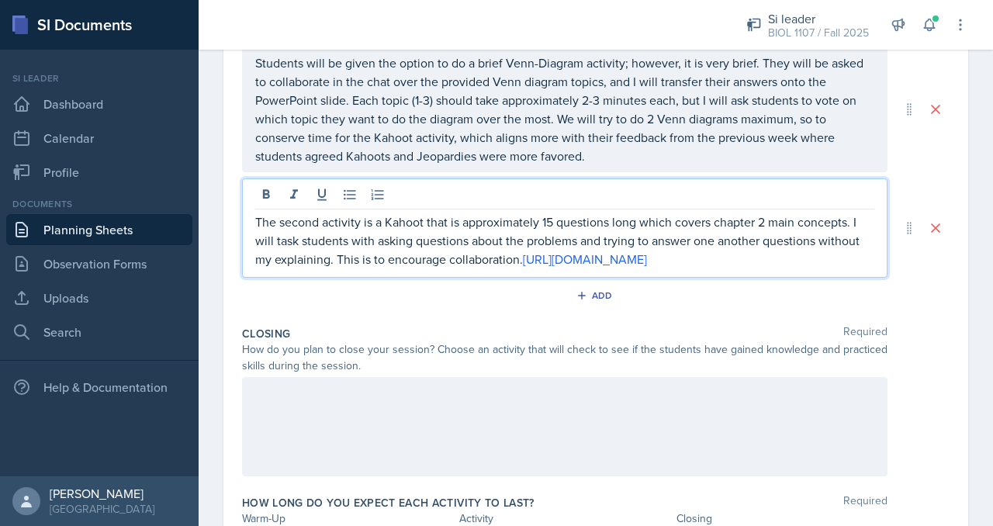
click at [525, 453] on div at bounding box center [565, 426] width 646 height 99
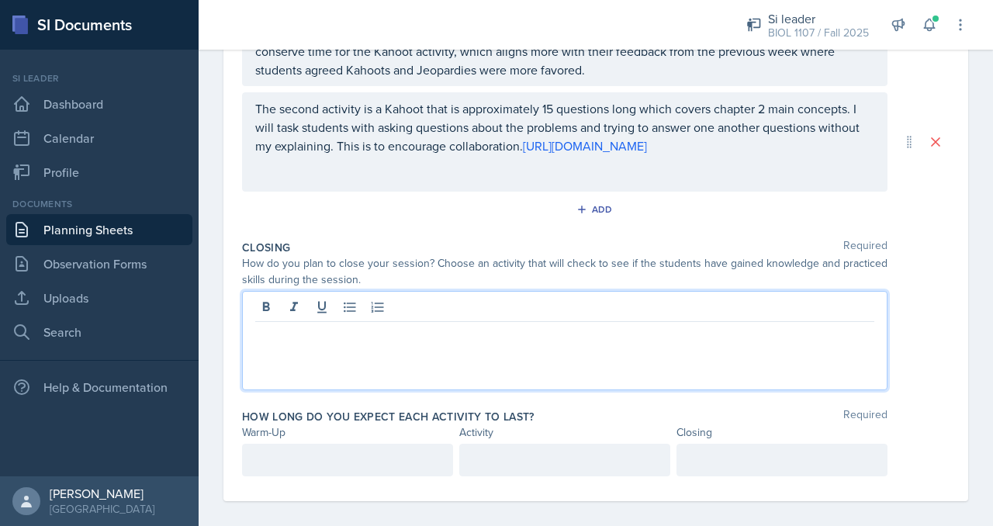
scroll to position [473, 0]
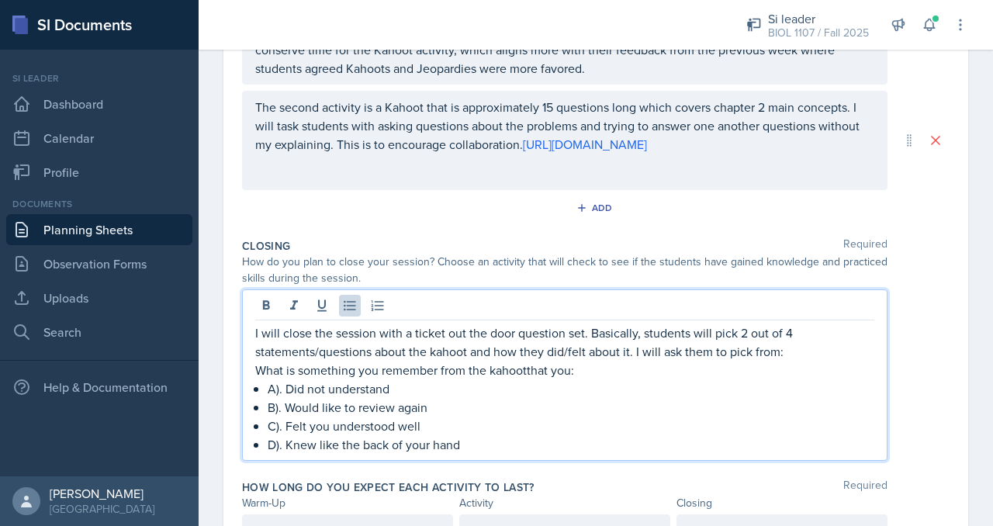
click at [528, 369] on p "What is something you remember from the kahootthat you:​" at bounding box center [564, 370] width 619 height 19
click at [800, 441] on p "D). Knew like the back of your hand​" at bounding box center [571, 444] width 607 height 19
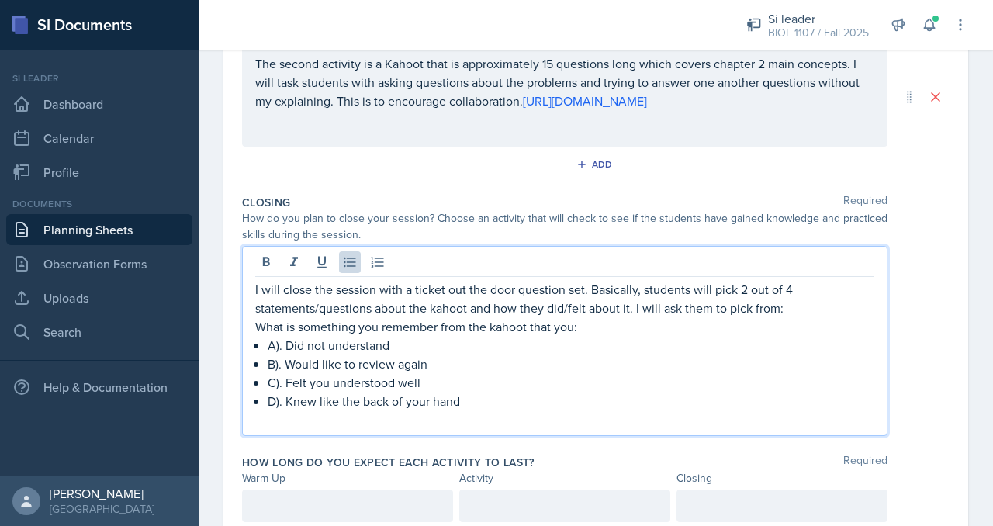
scroll to position [531, 0]
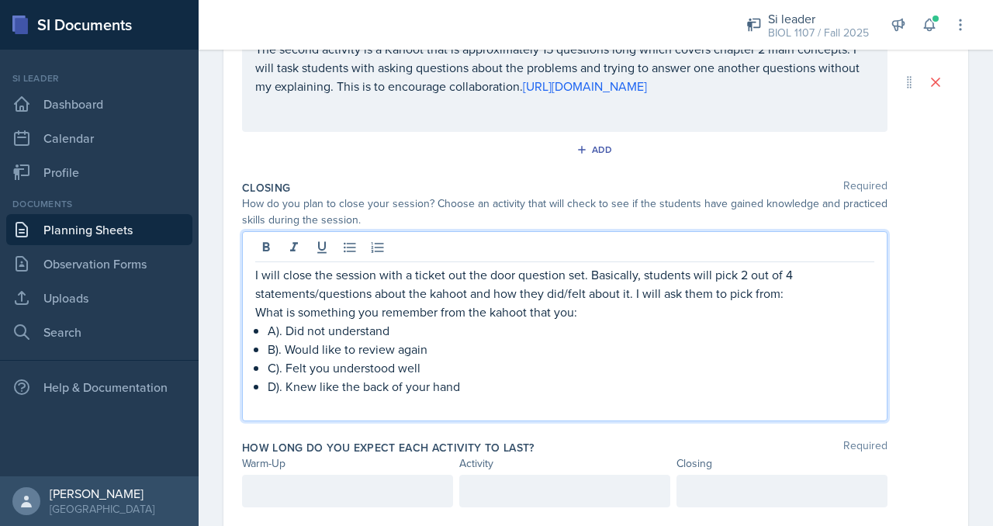
click at [633, 292] on p "I will close the session with a ticket out the door question set. Basically, st…" at bounding box center [564, 283] width 619 height 37
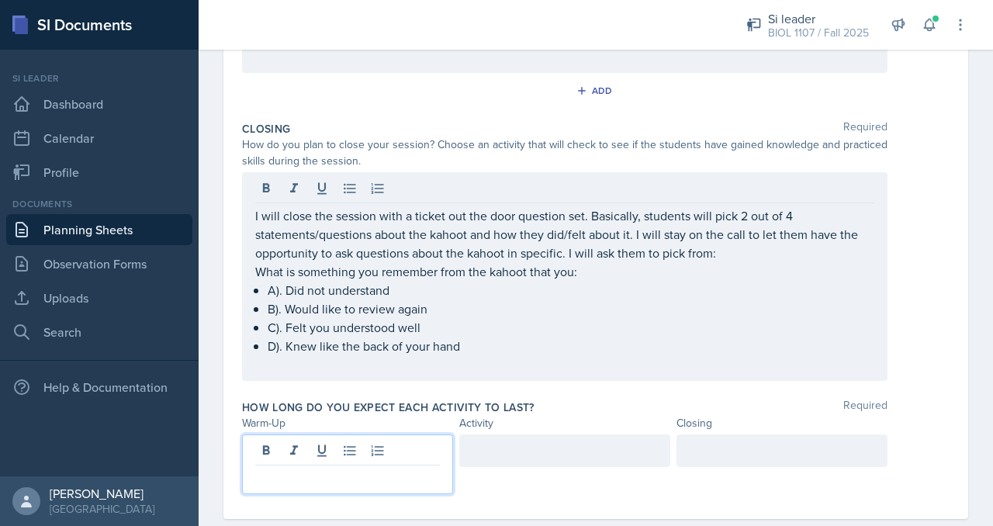
click at [371, 469] on p at bounding box center [347, 478] width 185 height 19
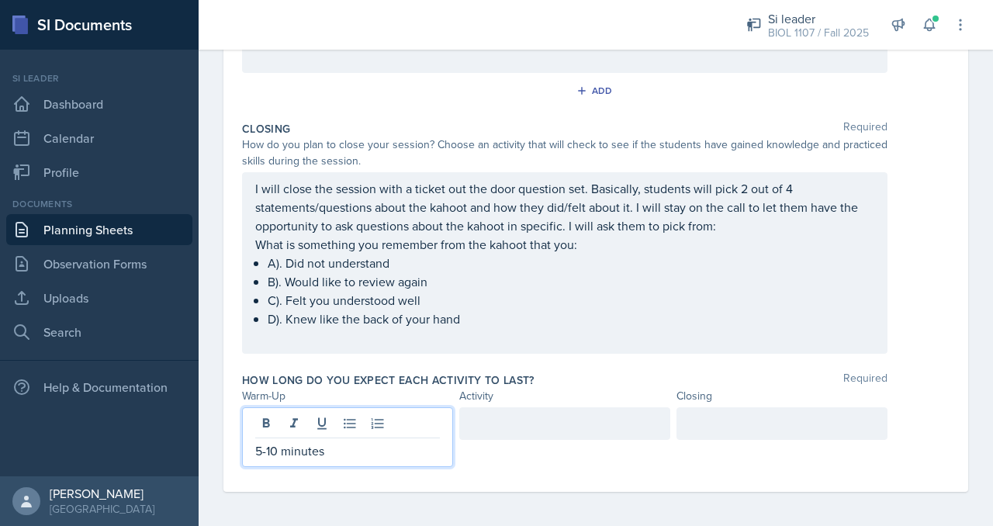
click at [276, 446] on p "5-10 minutes" at bounding box center [347, 451] width 185 height 19
click at [260, 450] on p "5-10 minutes" at bounding box center [347, 451] width 185 height 19
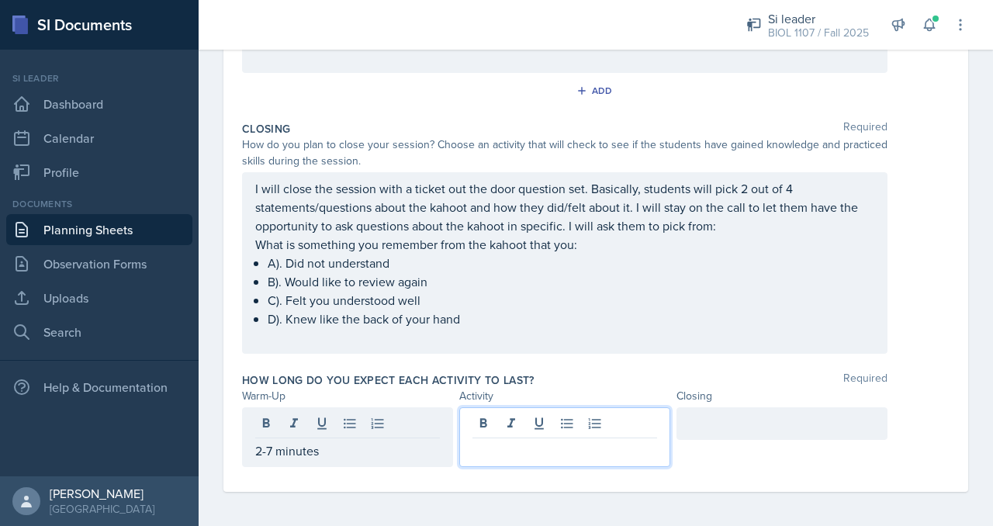
click at [519, 425] on div at bounding box center [564, 437] width 211 height 60
click at [258, 417] on div "2-7 minutes" at bounding box center [347, 423] width 211 height 33
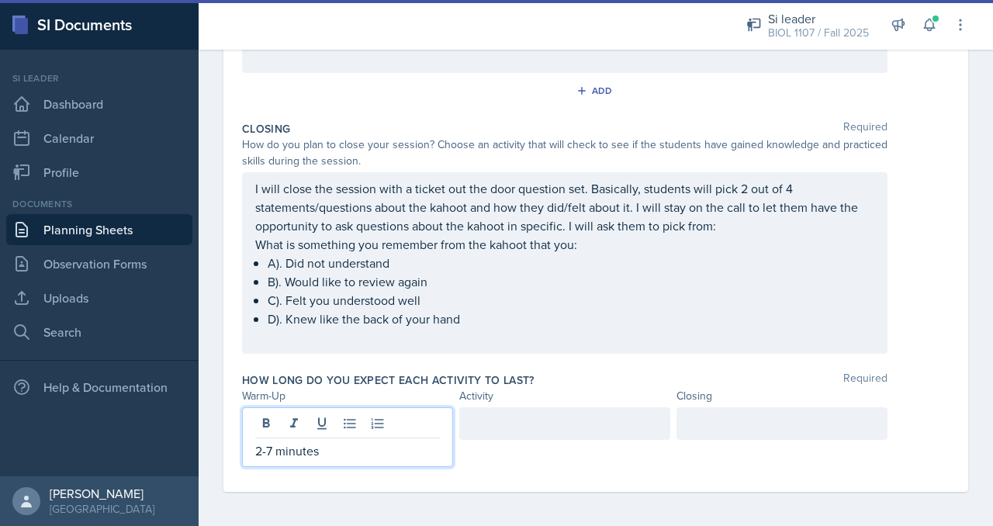
click at [259, 450] on p "2-7 minutes" at bounding box center [347, 451] width 185 height 19
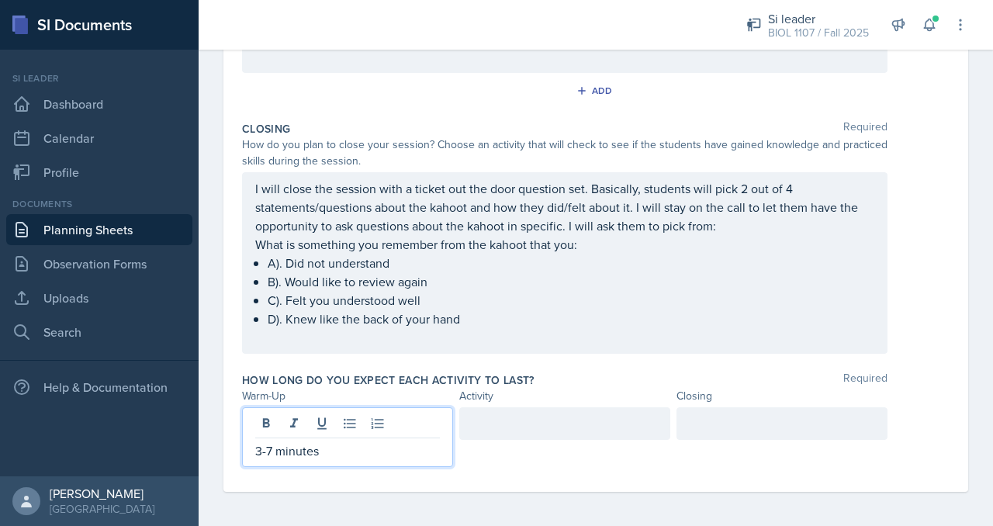
click at [508, 423] on div at bounding box center [564, 423] width 211 height 33
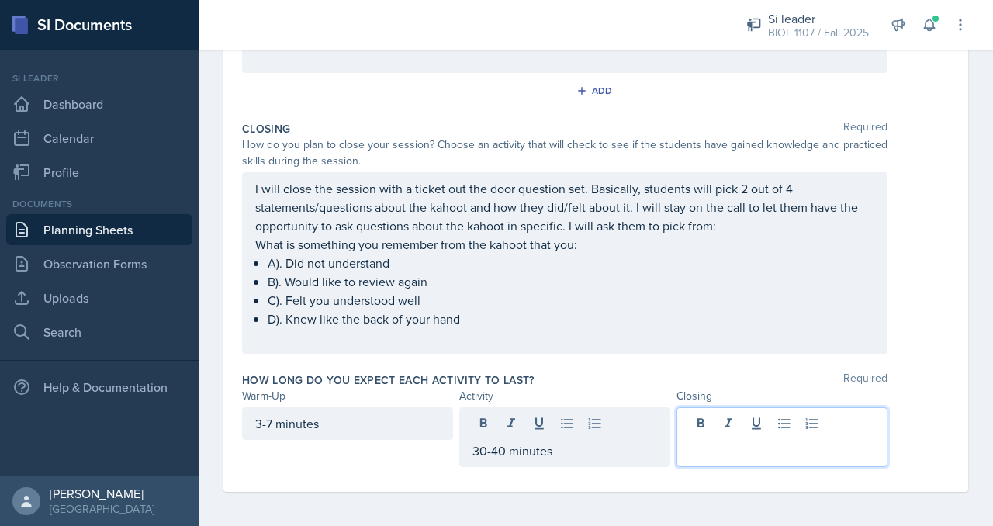
click at [717, 424] on div at bounding box center [782, 437] width 211 height 60
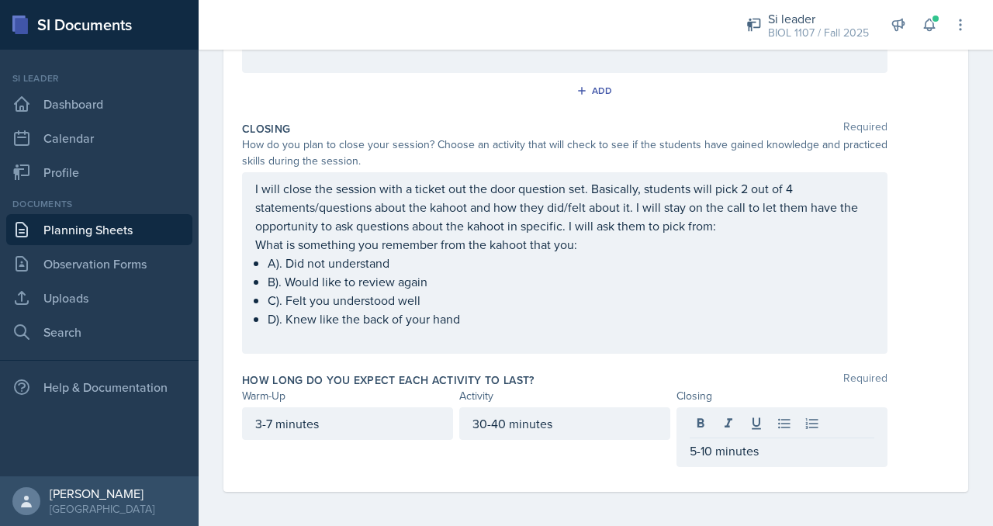
click at [607, 480] on div "Warm-Up Required How do you plan to open your session? What icebreaker will you…" at bounding box center [596, 50] width 708 height 883
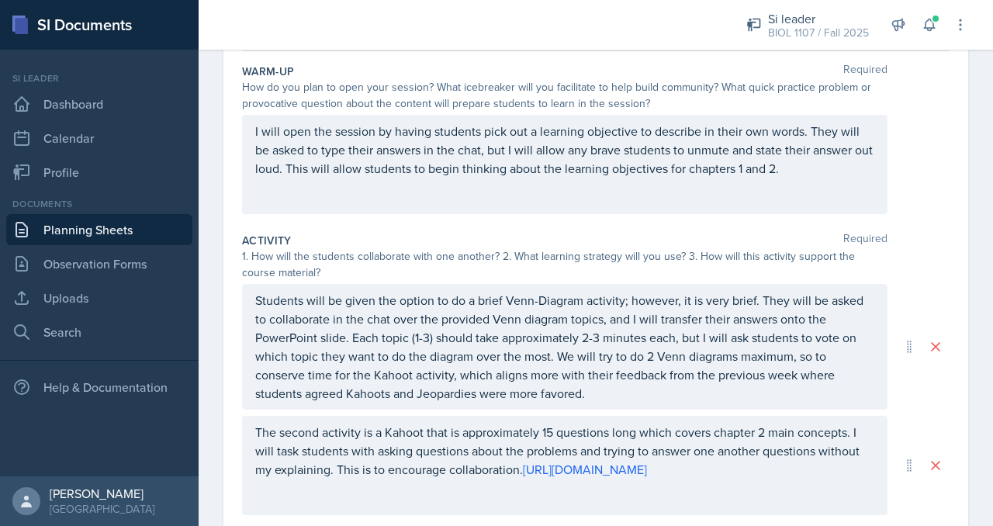
scroll to position [0, 0]
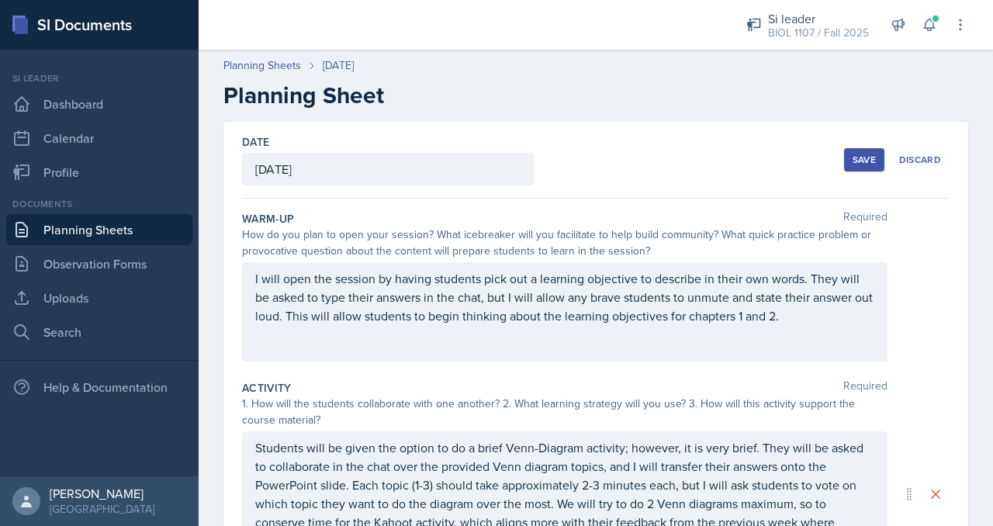
click at [853, 160] on div "Save" at bounding box center [864, 160] width 23 height 12
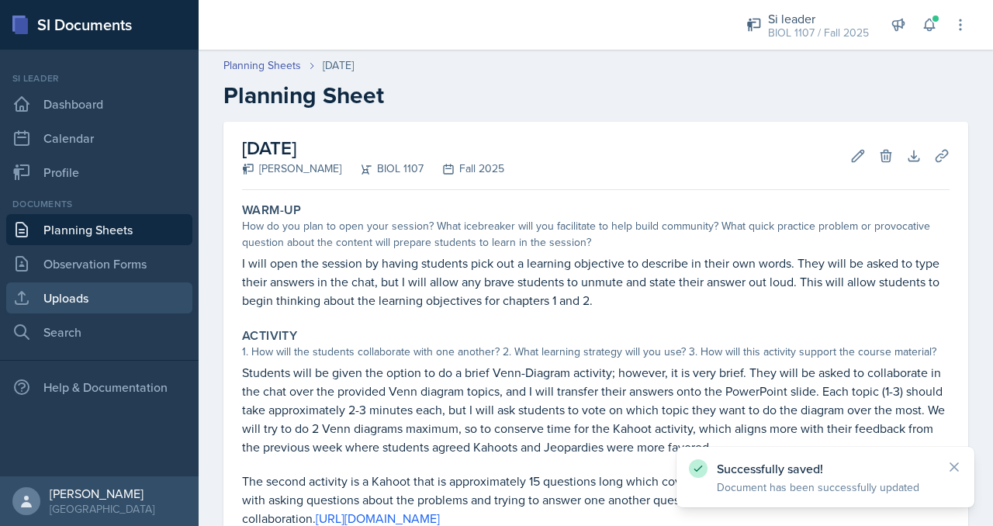
click at [87, 291] on link "Uploads" at bounding box center [99, 298] width 186 height 31
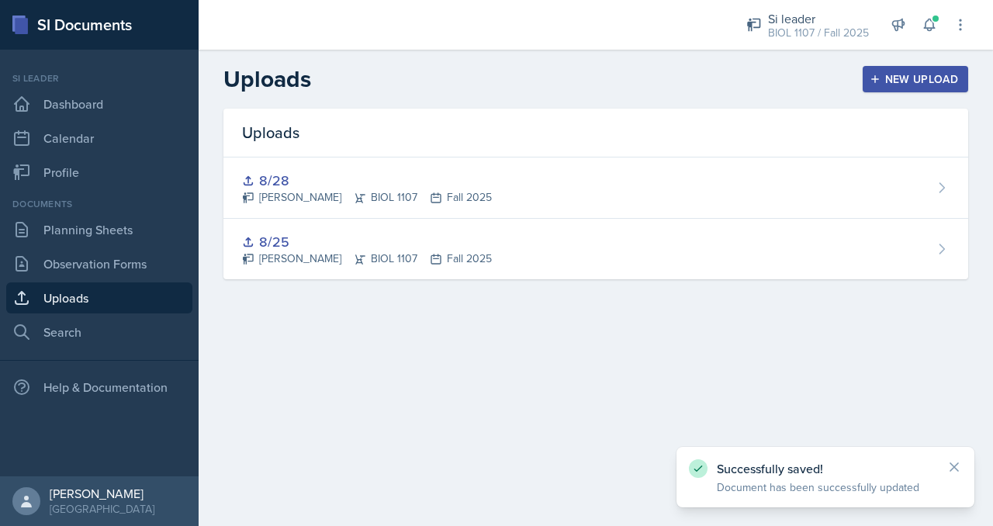
click at [884, 73] on div "New Upload" at bounding box center [916, 79] width 86 height 12
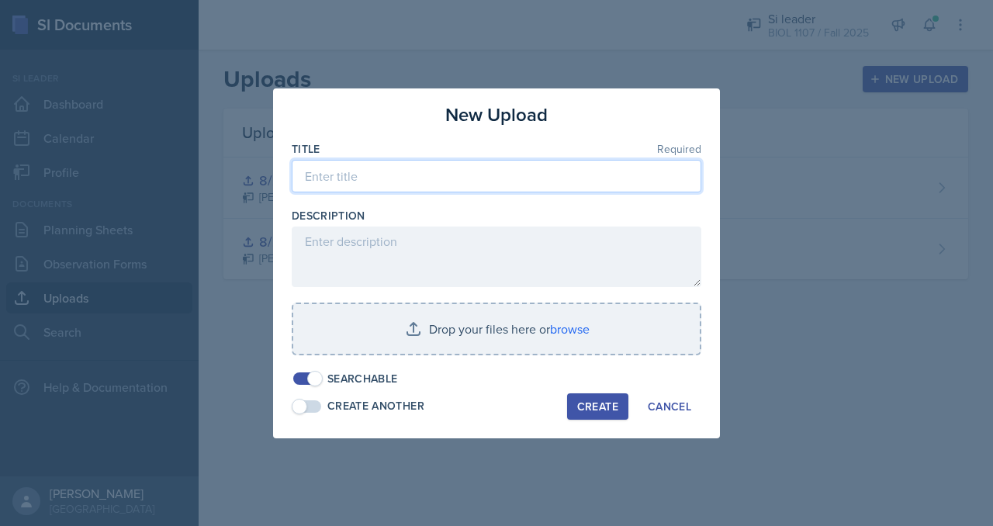
click at [543, 183] on input at bounding box center [497, 176] width 410 height 33
type input "8"
type input "9/4"
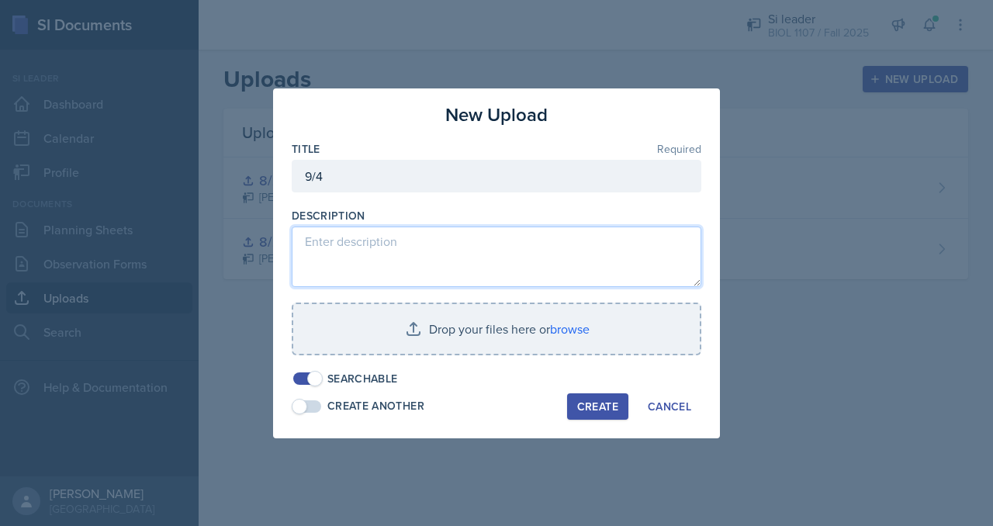
click at [469, 257] on textarea at bounding box center [497, 257] width 410 height 61
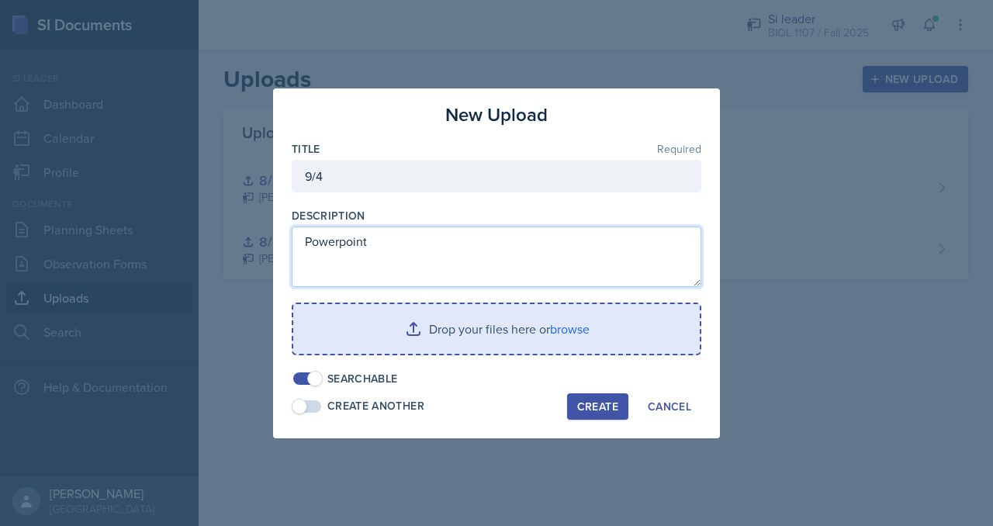
type textarea "Powerpoint"
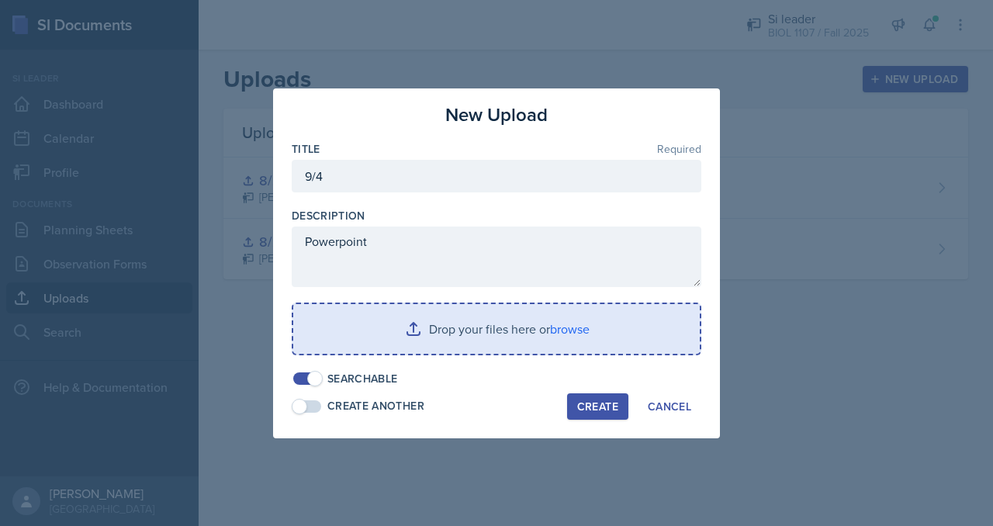
click at [452, 318] on input "file" at bounding box center [496, 329] width 407 height 50
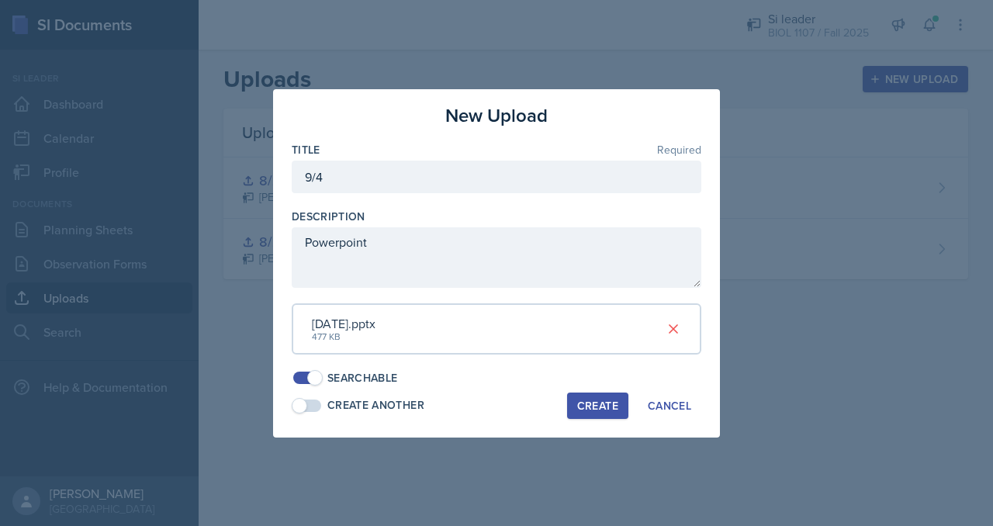
click at [608, 411] on div "Create" at bounding box center [597, 406] width 41 height 12
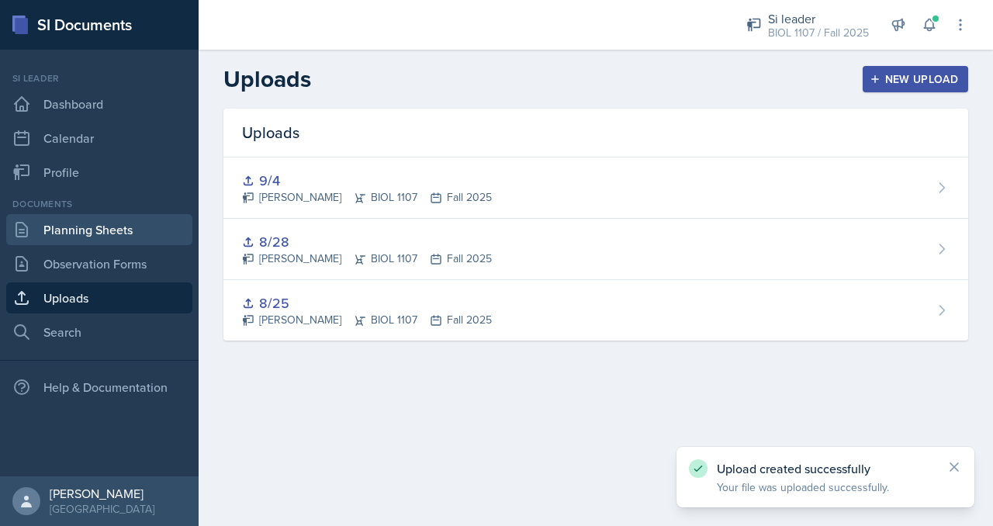
click at [102, 229] on link "Planning Sheets" at bounding box center [99, 229] width 186 height 31
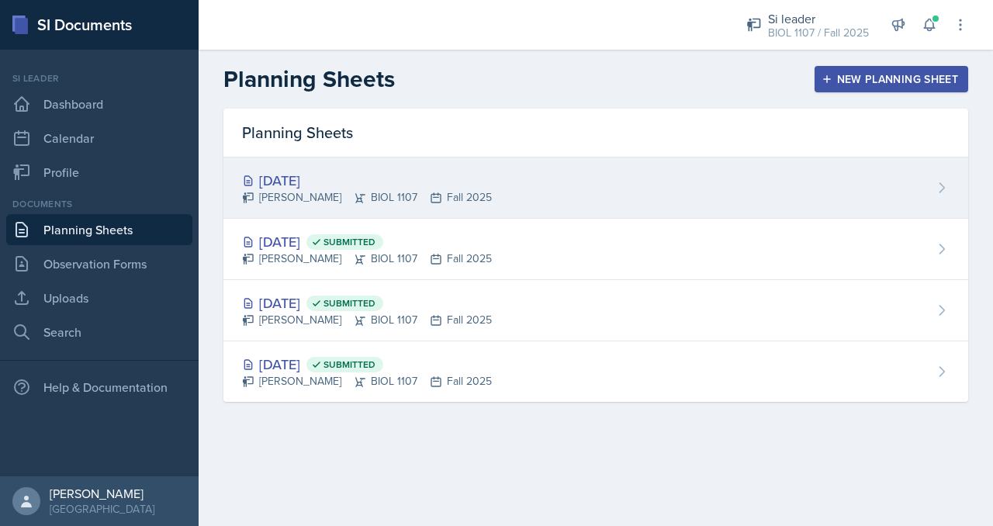
click at [381, 197] on div "[PERSON_NAME] BIOL 1107 Fall 2025" at bounding box center [367, 197] width 250 height 16
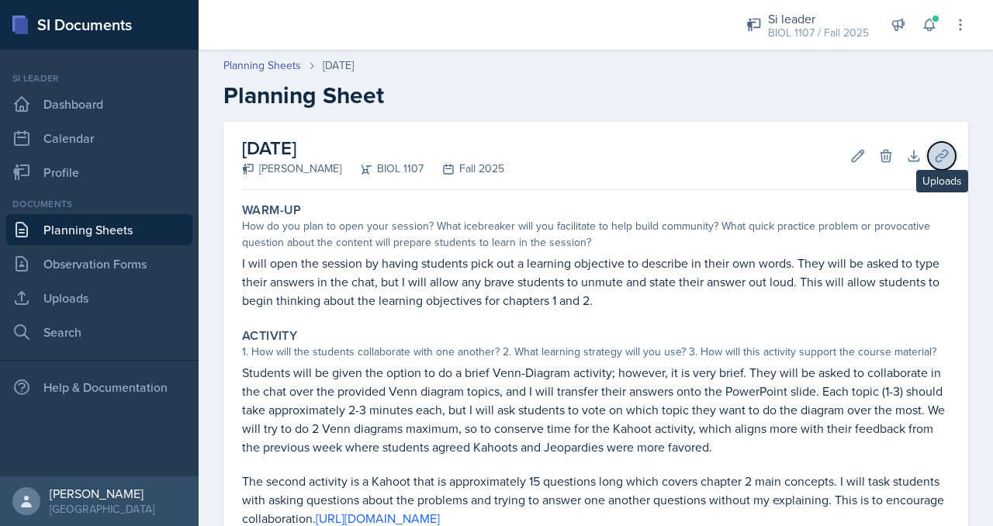
click at [934, 158] on icon at bounding box center [942, 156] width 16 height 16
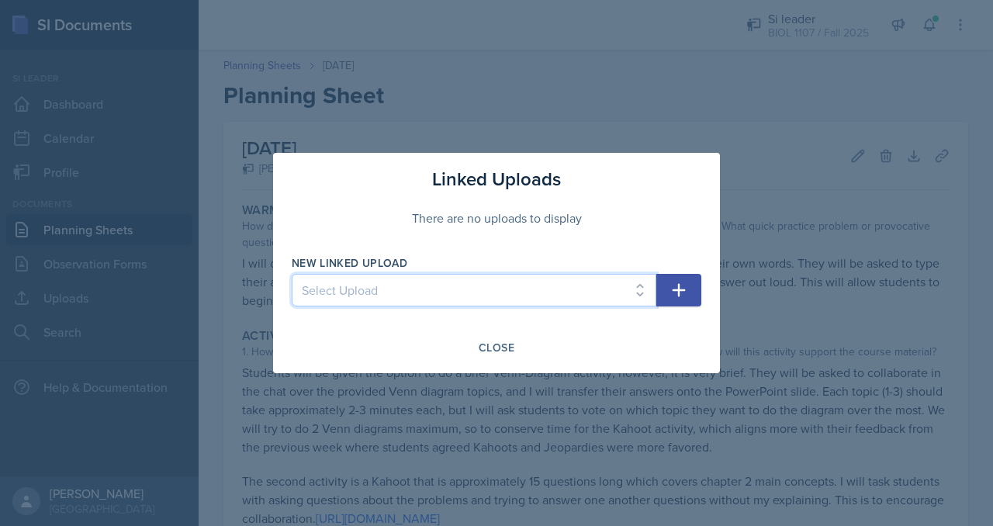
click at [529, 299] on select "Select Upload 8/25 8/28 9/4" at bounding box center [474, 290] width 365 height 33
select select "f9d20be5-dfbc-4a3e-9bff-f7cfda2924b8"
click at [292, 274] on select "Select Upload 8/25 8/28 9/4" at bounding box center [474, 290] width 365 height 33
click at [678, 294] on icon "button" at bounding box center [679, 290] width 13 height 13
select select
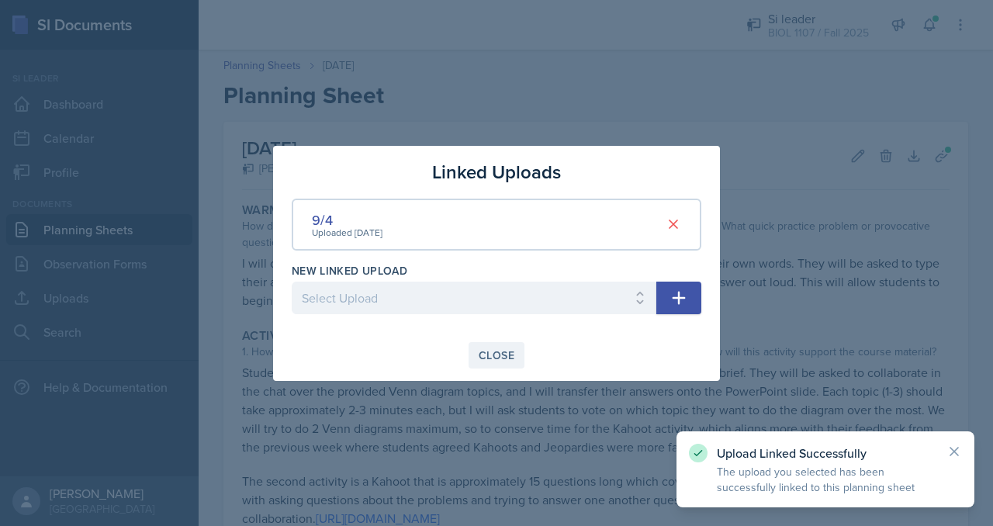
click at [478, 356] on button "Close" at bounding box center [497, 355] width 56 height 26
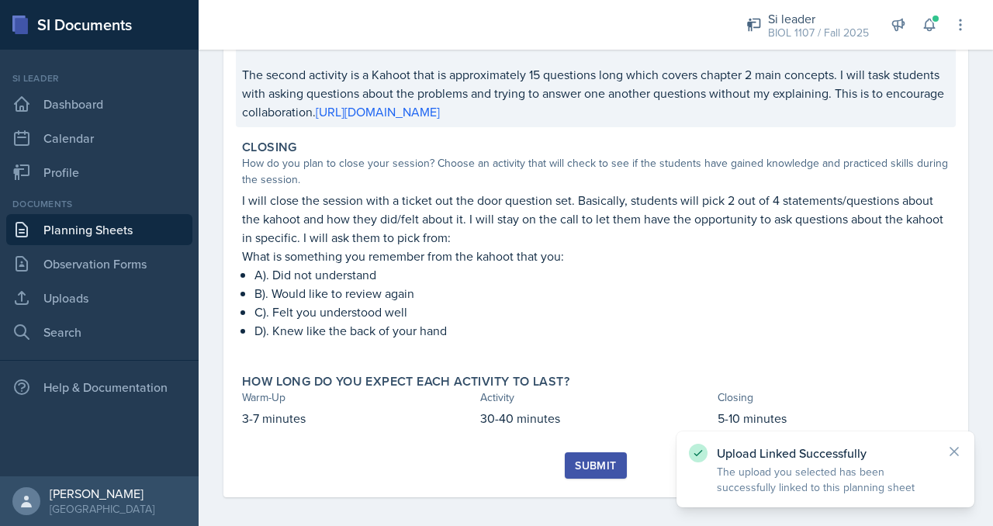
scroll to position [410, 0]
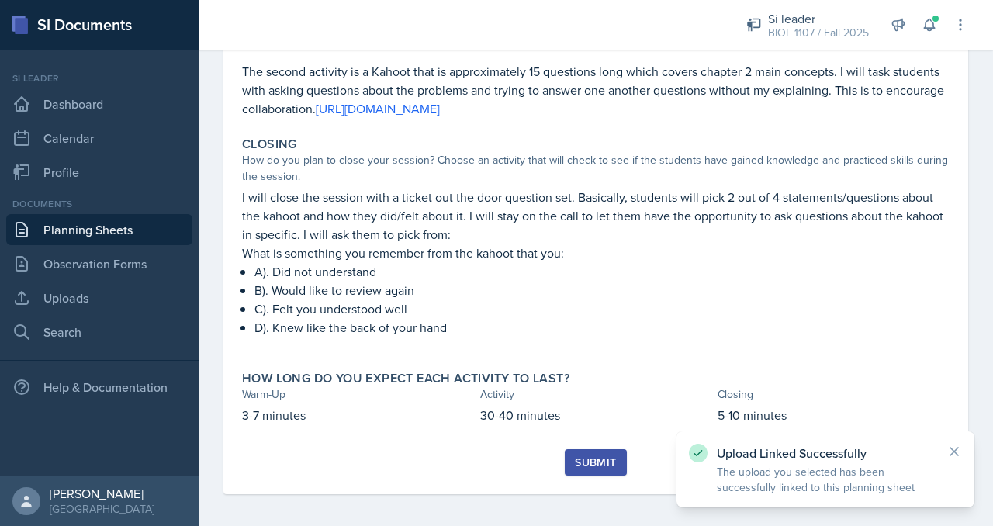
click at [591, 463] on div "Submit" at bounding box center [595, 462] width 41 height 12
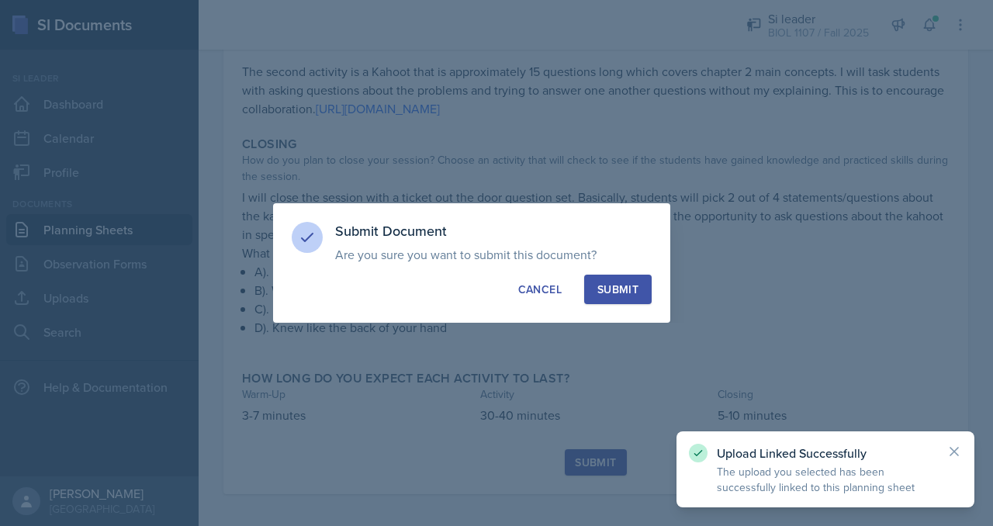
click at [622, 300] on button "Submit" at bounding box center [618, 289] width 68 height 29
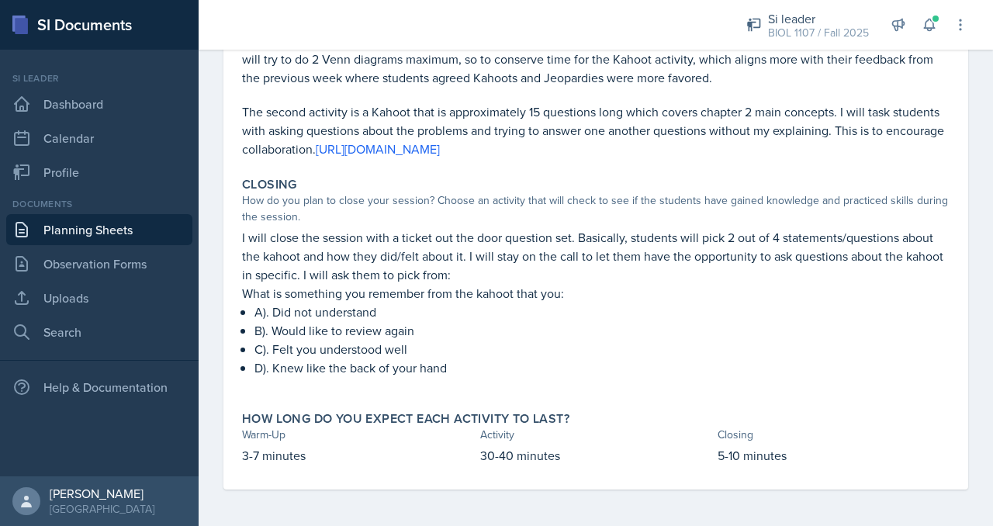
scroll to position [0, 0]
